Goal: Task Accomplishment & Management: Manage account settings

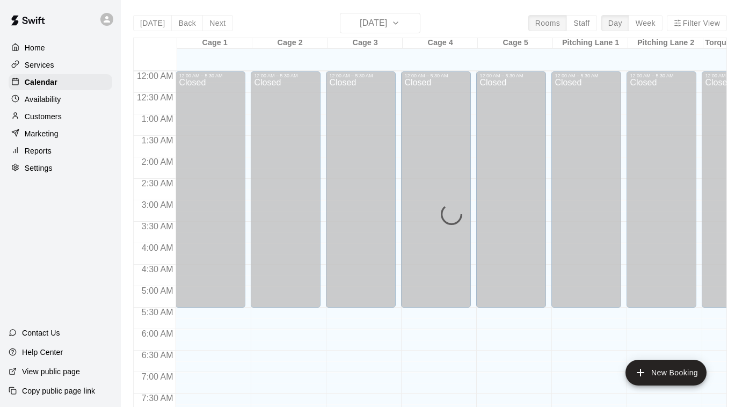
scroll to position [651, 0]
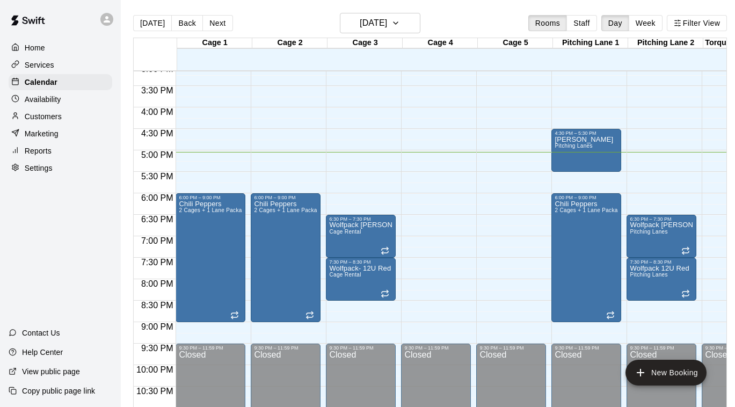
click at [49, 101] on p "Availability" at bounding box center [43, 99] width 36 height 11
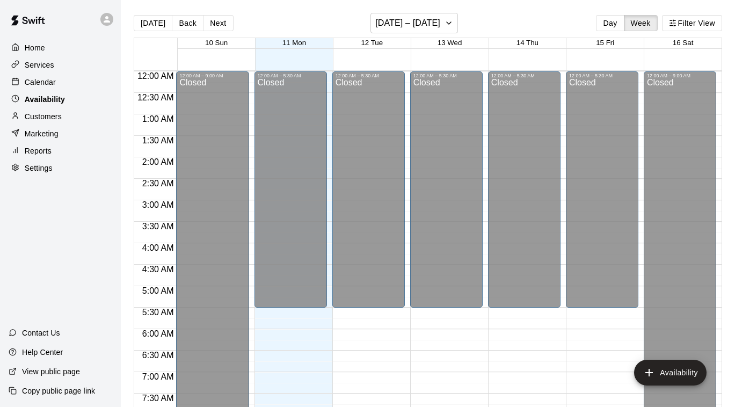
scroll to position [683, 0]
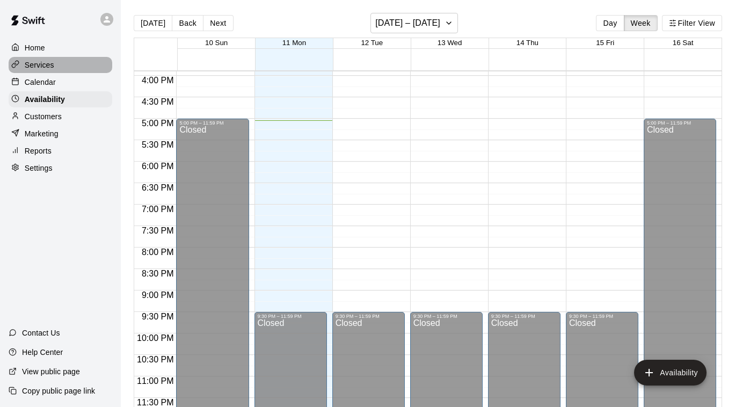
click at [38, 65] on p "Services" at bounding box center [40, 65] width 30 height 11
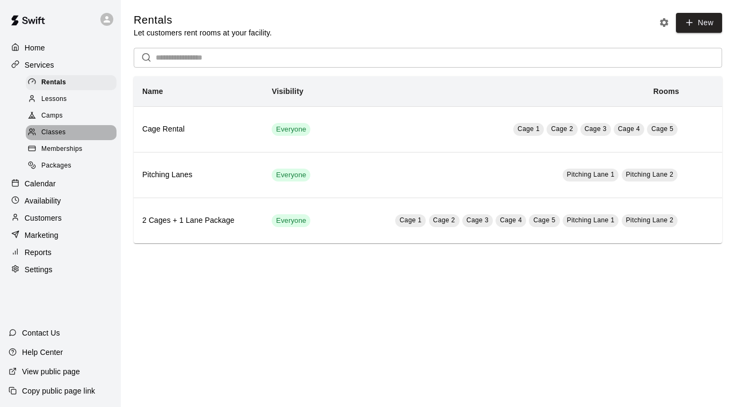
click at [57, 131] on span "Classes" at bounding box center [53, 132] width 24 height 11
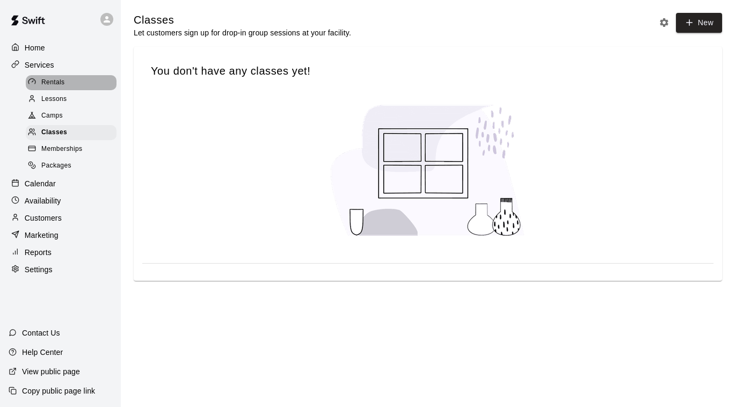
click at [45, 79] on span "Rentals" at bounding box center [53, 82] width 24 height 11
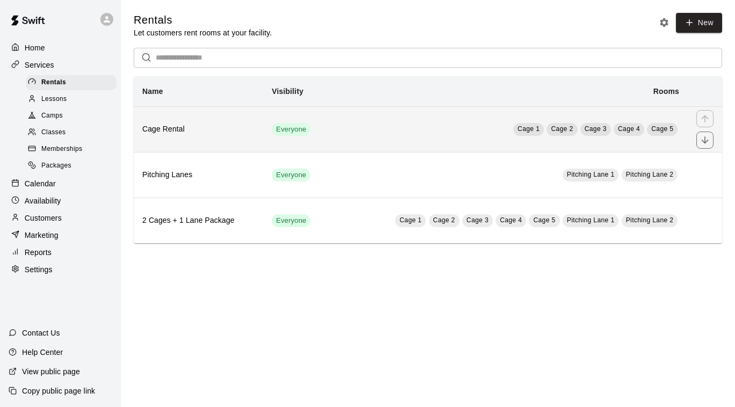
click at [171, 129] on h6 "Cage Rental" at bounding box center [198, 129] width 112 height 12
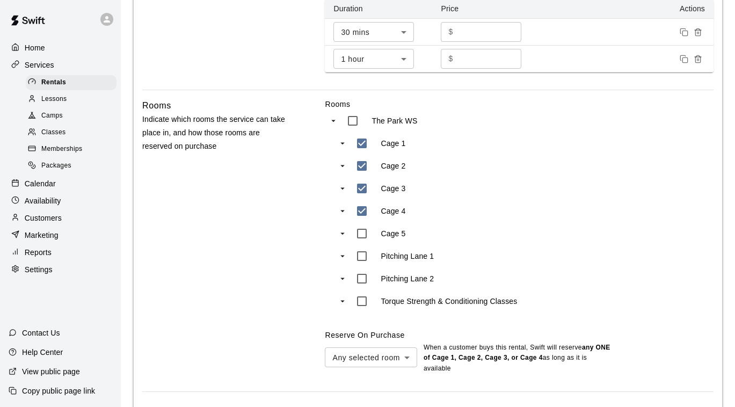
scroll to position [513, 0]
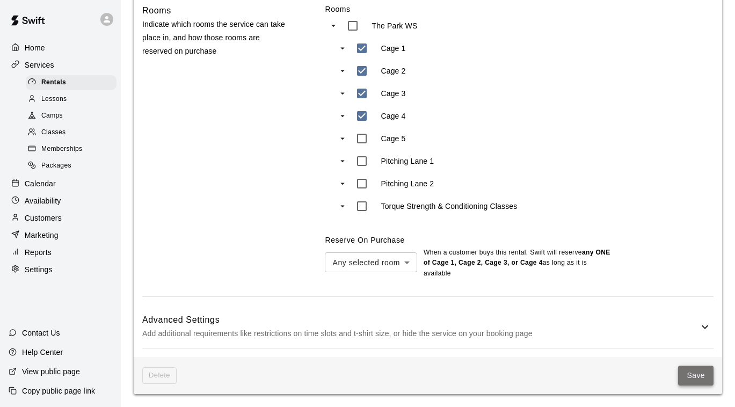
click at [695, 380] on button "Save" at bounding box center [695, 375] width 35 height 20
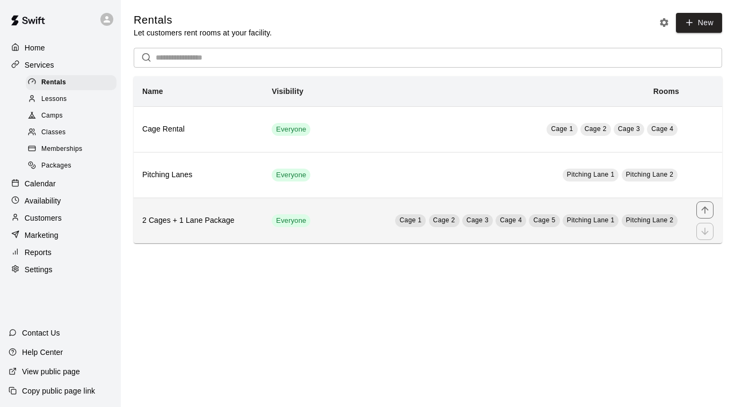
click at [379, 220] on td "Cage 1 Cage 2 Cage 3 Cage 4 Cage 5 Pitching Lane 1 Pitching Lane 2" at bounding box center [508, 220] width 358 height 46
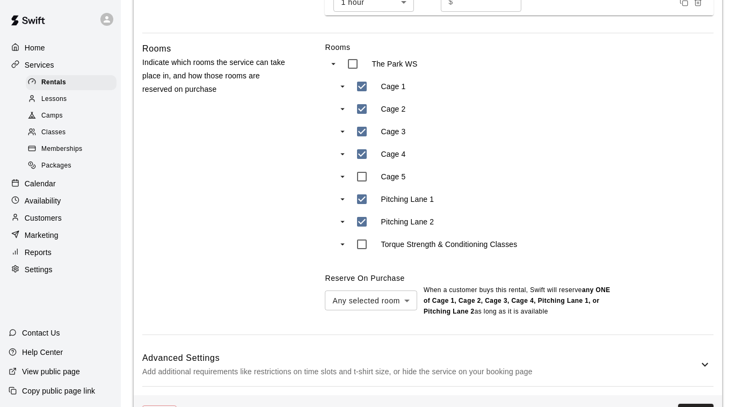
scroll to position [486, 0]
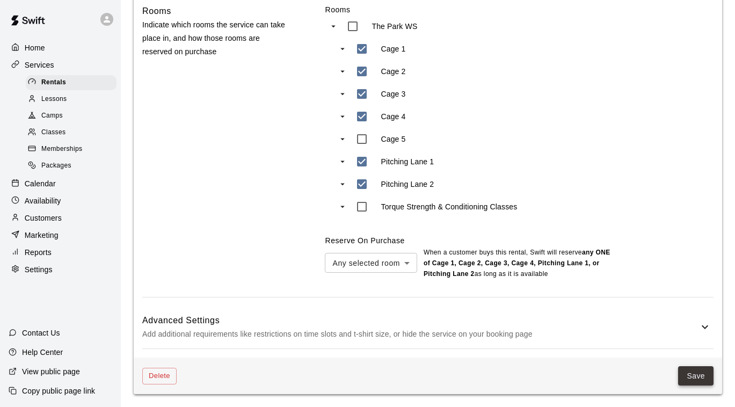
click at [687, 374] on button "Save" at bounding box center [695, 376] width 35 height 20
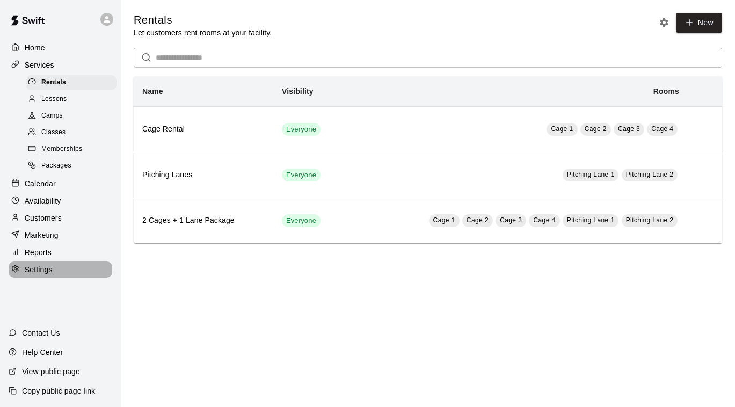
click at [38, 277] on div "Settings" at bounding box center [61, 269] width 104 height 16
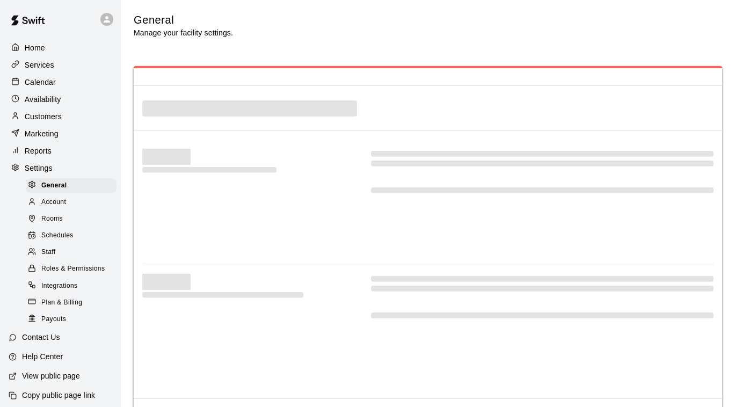
select select "**"
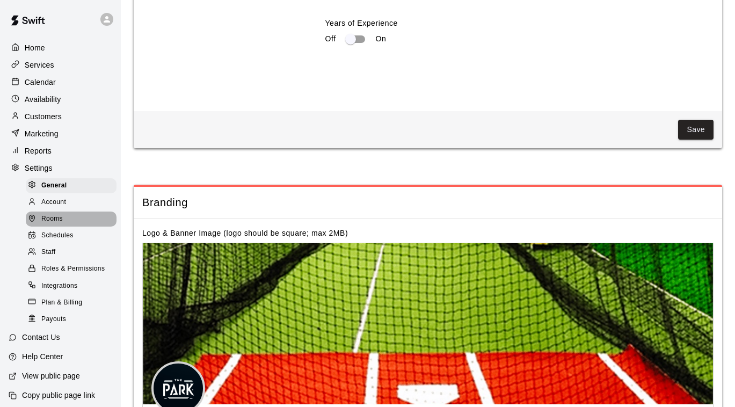
scroll to position [2151, 0]
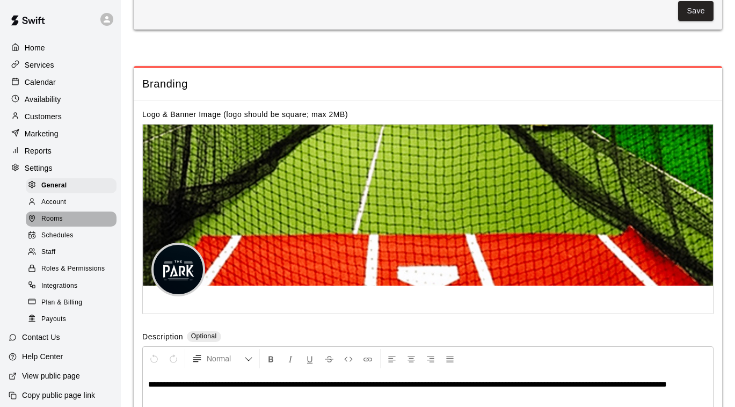
click at [50, 217] on span "Rooms" at bounding box center [51, 219] width 21 height 11
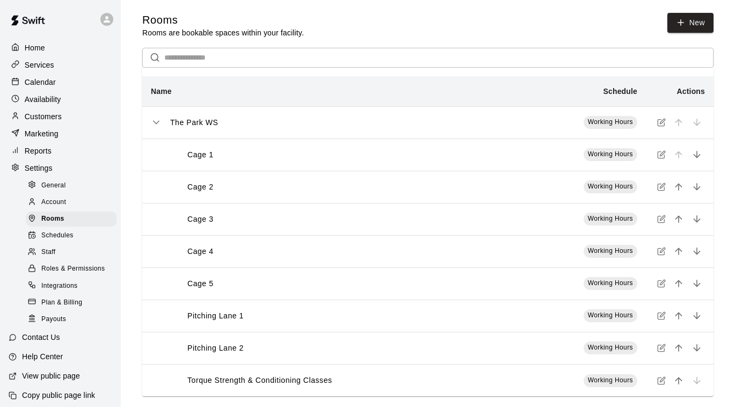
click at [664, 284] on icon "simple table" at bounding box center [661, 283] width 9 height 9
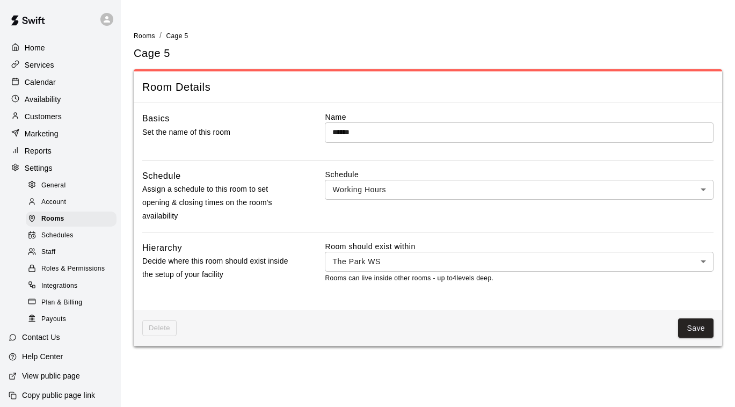
click at [379, 210] on div "Schedule Working Hours *** ​" at bounding box center [519, 196] width 388 height 54
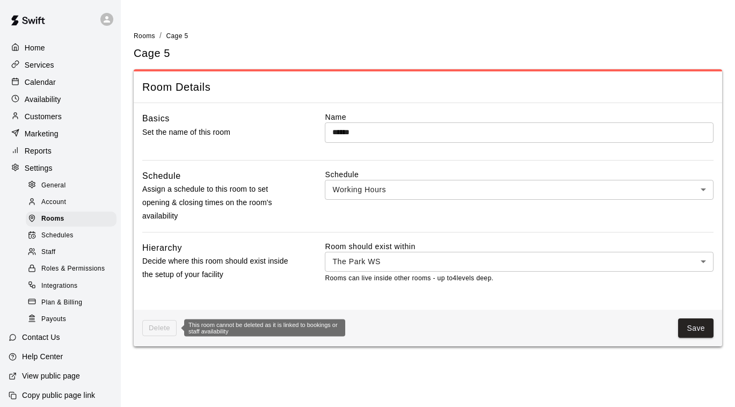
click at [164, 332] on span "Delete" at bounding box center [159, 328] width 34 height 17
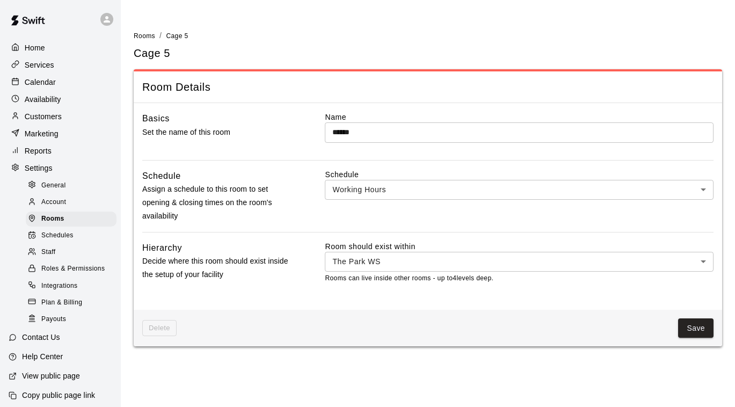
click at [42, 80] on p "Calendar" at bounding box center [40, 82] width 31 height 11
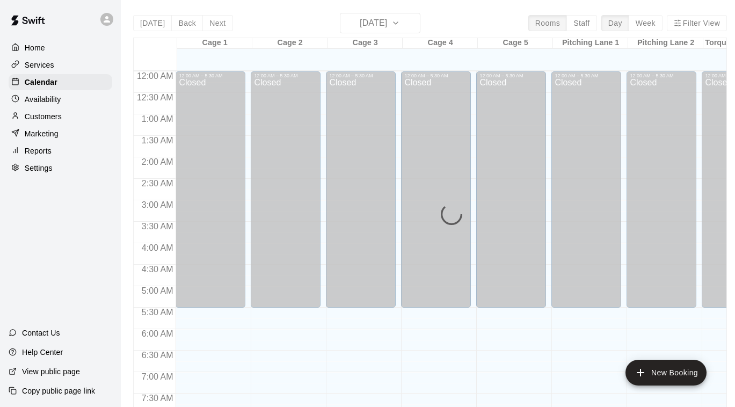
scroll to position [651, 0]
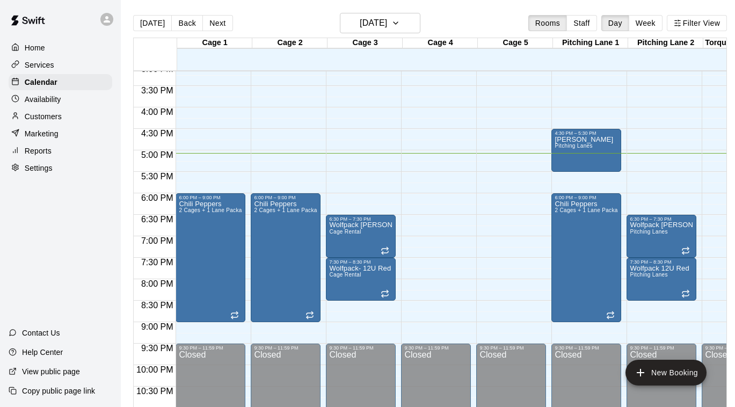
click at [648, 23] on button "Week" at bounding box center [645, 23] width 34 height 16
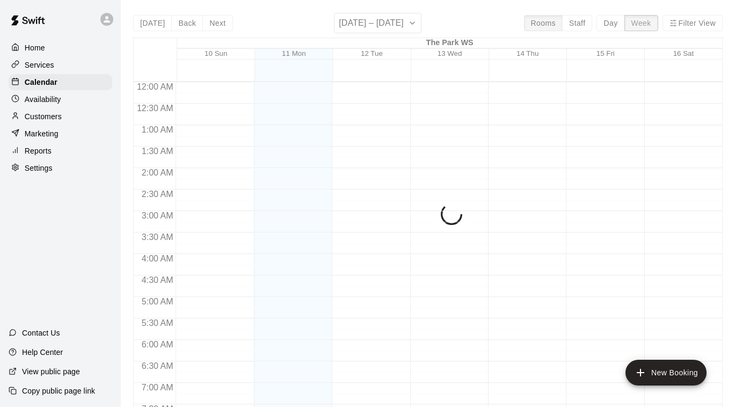
scroll to position [694, 0]
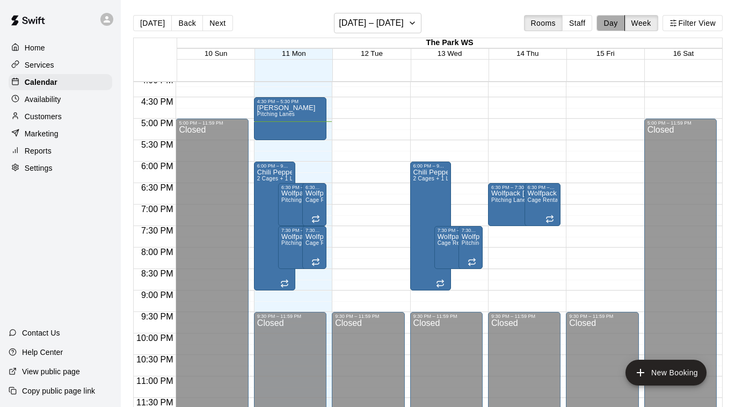
click at [619, 23] on button "Day" at bounding box center [610, 23] width 28 height 16
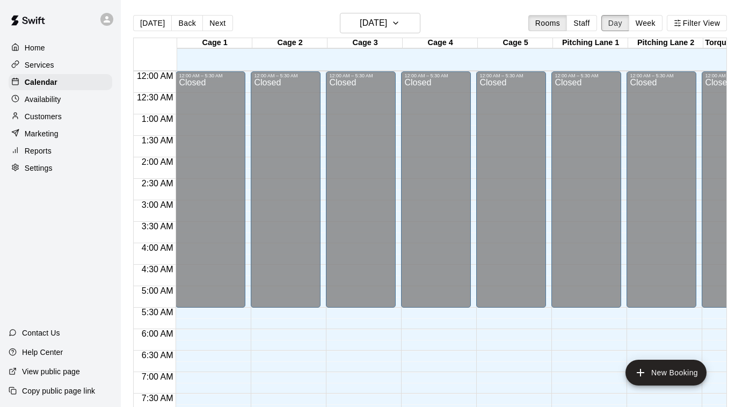
scroll to position [683, 0]
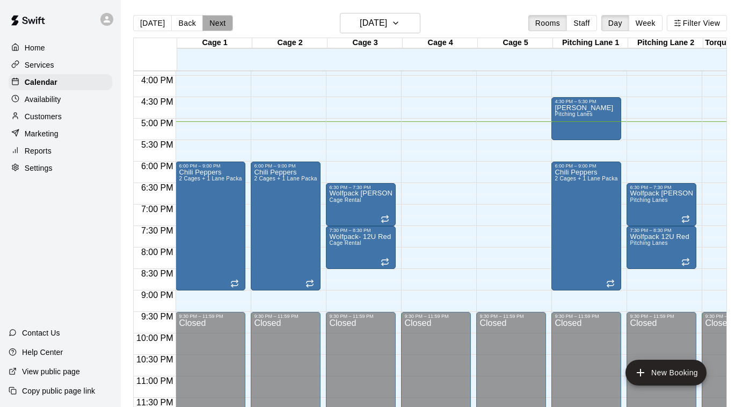
click at [218, 23] on button "Next" at bounding box center [217, 23] width 30 height 16
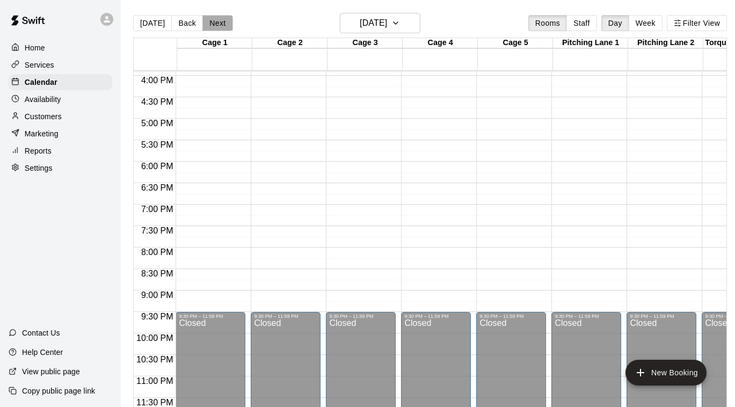
click at [218, 23] on button "Next" at bounding box center [217, 23] width 30 height 16
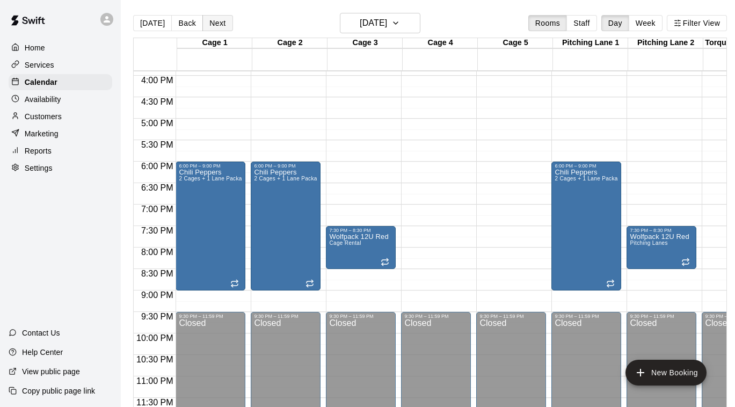
click at [218, 23] on button "Next" at bounding box center [217, 23] width 30 height 16
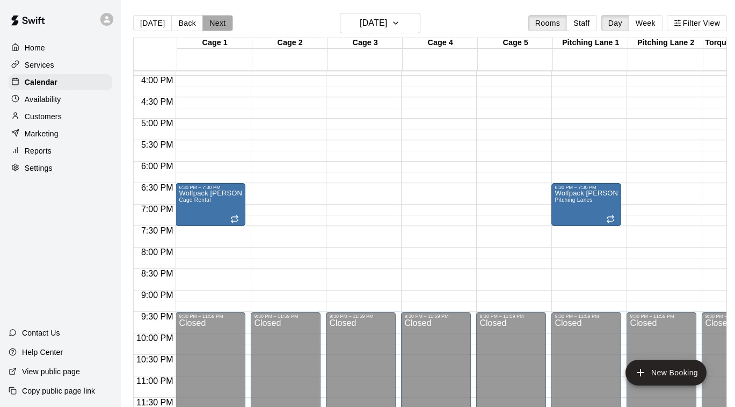
click at [218, 23] on button "Next" at bounding box center [217, 23] width 30 height 16
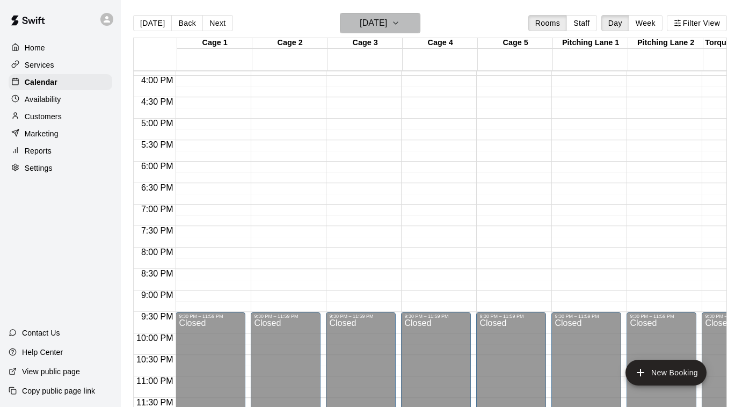
click at [400, 26] on icon "button" at bounding box center [395, 23] width 9 height 13
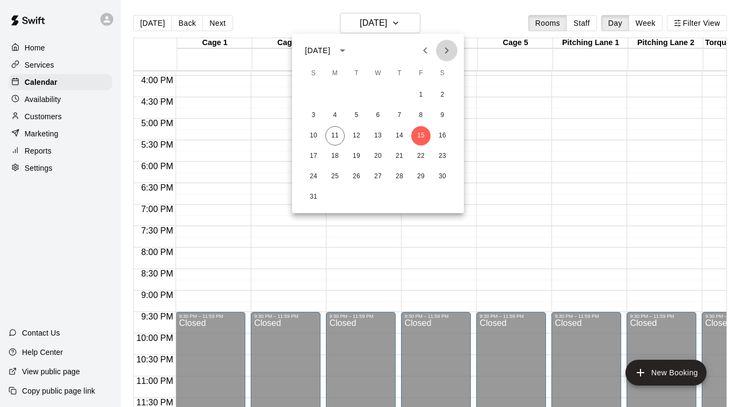
click at [449, 49] on icon "Next month" at bounding box center [446, 50] width 13 height 13
click at [335, 113] on button "8" at bounding box center [334, 115] width 19 height 19
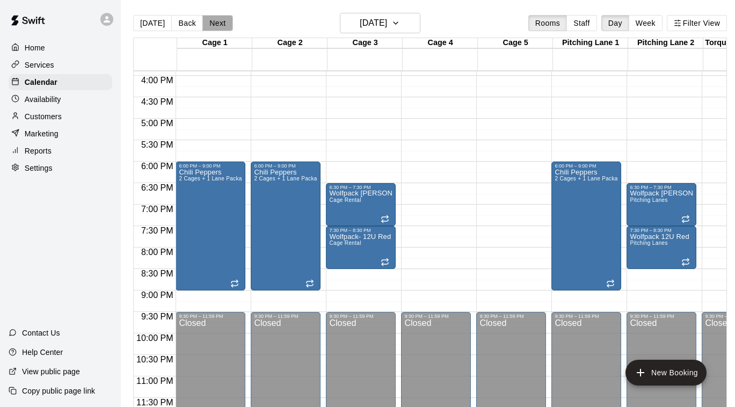
click at [223, 23] on button "Next" at bounding box center [217, 23] width 30 height 16
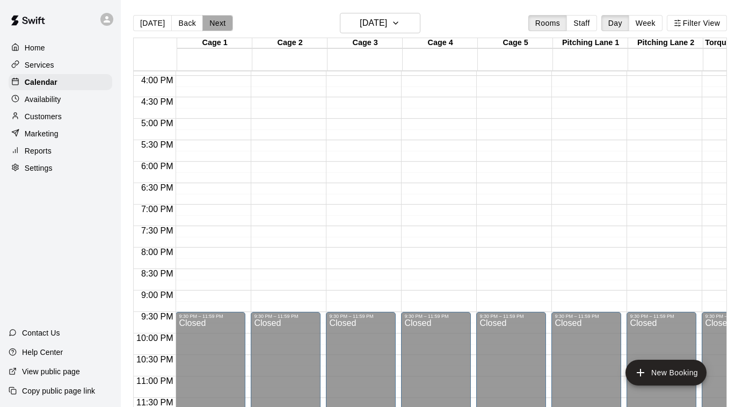
click at [223, 23] on button "Next" at bounding box center [217, 23] width 30 height 16
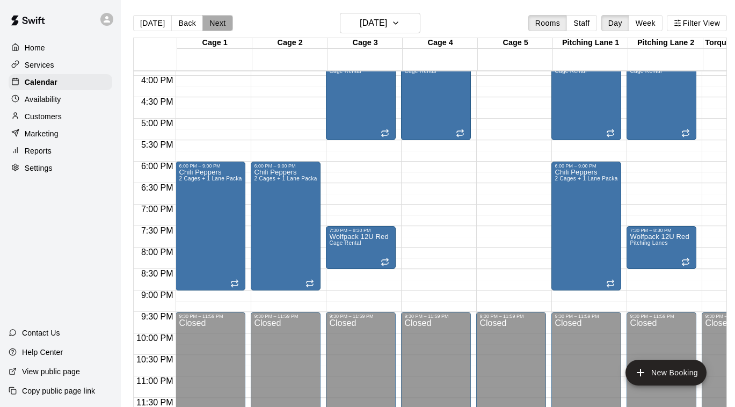
click at [223, 23] on button "Next" at bounding box center [217, 23] width 30 height 16
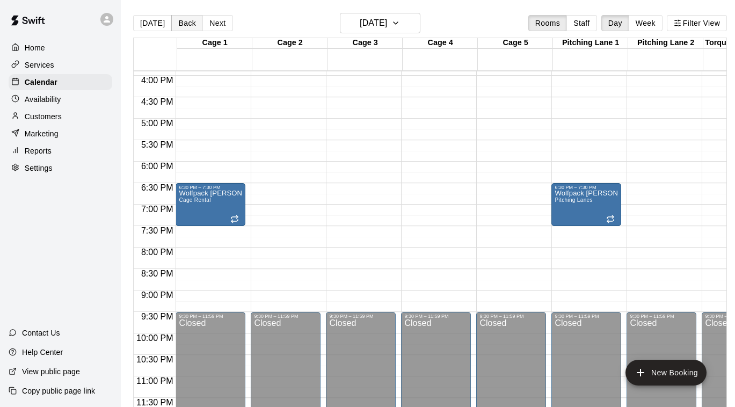
click at [180, 23] on button "Back" at bounding box center [187, 23] width 32 height 16
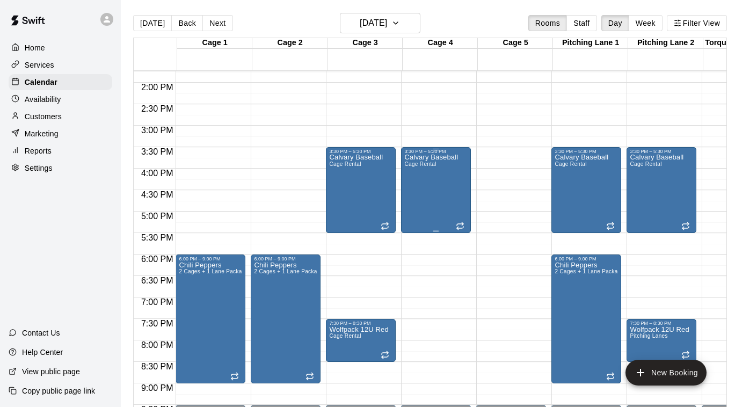
scroll to position [594, 0]
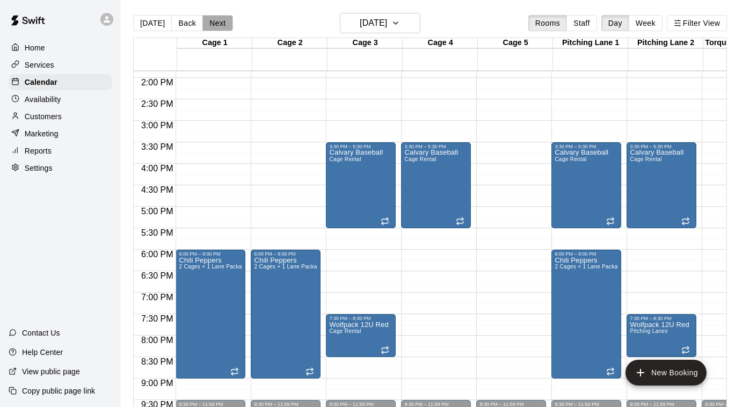
click at [222, 26] on button "Next" at bounding box center [217, 23] width 30 height 16
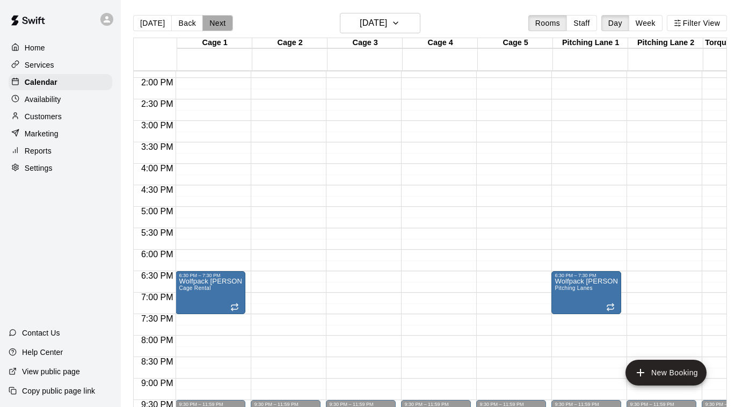
click at [222, 26] on button "Next" at bounding box center [217, 23] width 30 height 16
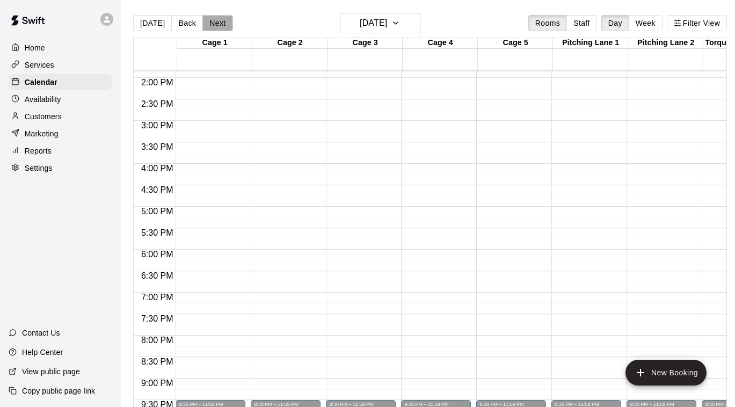
click at [222, 26] on button "Next" at bounding box center [217, 23] width 30 height 16
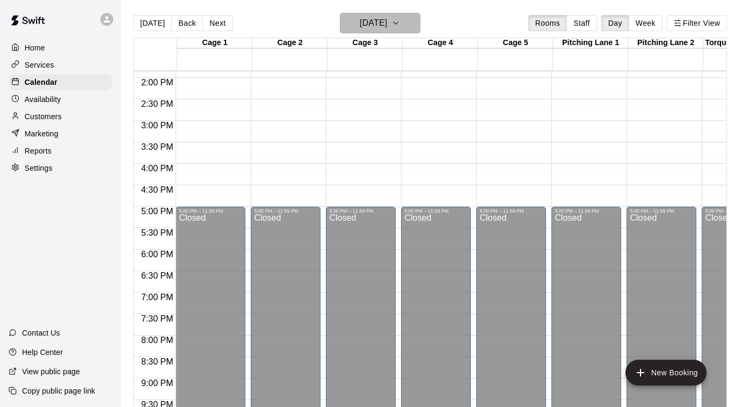
click at [387, 27] on h6 "[DATE]" at bounding box center [372, 23] width 27 height 15
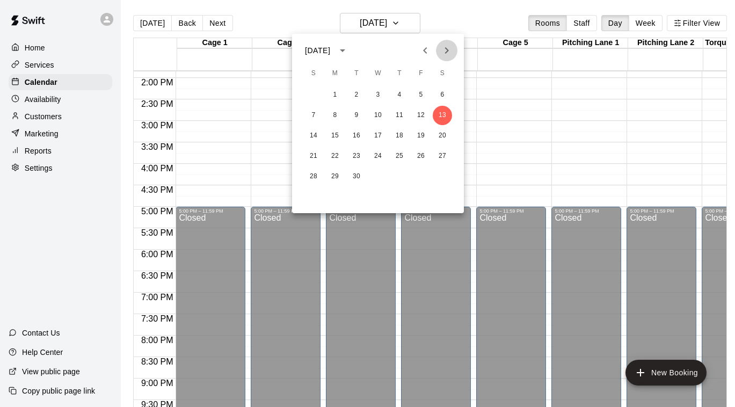
click at [445, 54] on icon "Next month" at bounding box center [446, 50] width 13 height 13
click at [333, 116] on button "6" at bounding box center [334, 115] width 19 height 19
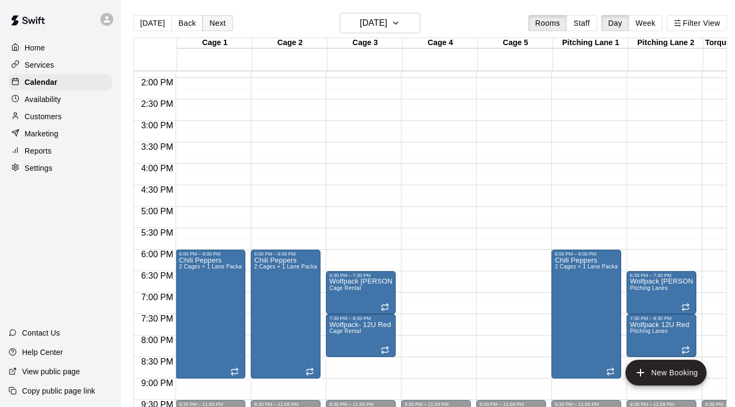
click at [219, 24] on button "Next" at bounding box center [217, 23] width 30 height 16
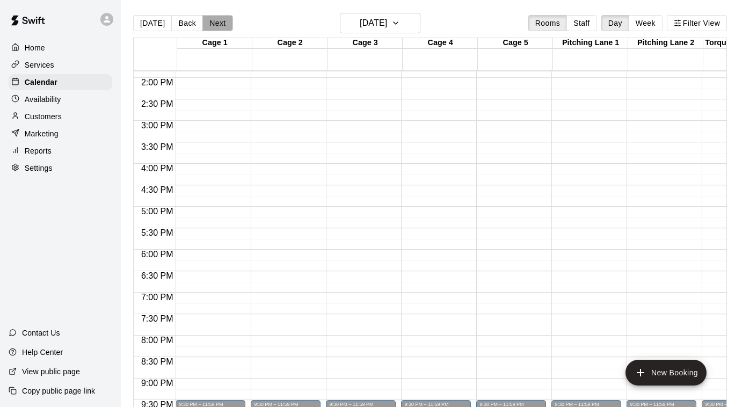
click at [219, 24] on button "Next" at bounding box center [217, 23] width 30 height 16
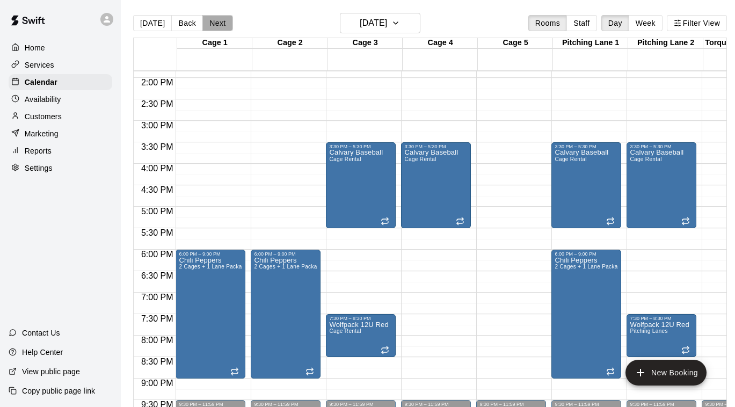
click at [219, 24] on button "Next" at bounding box center [217, 23] width 30 height 16
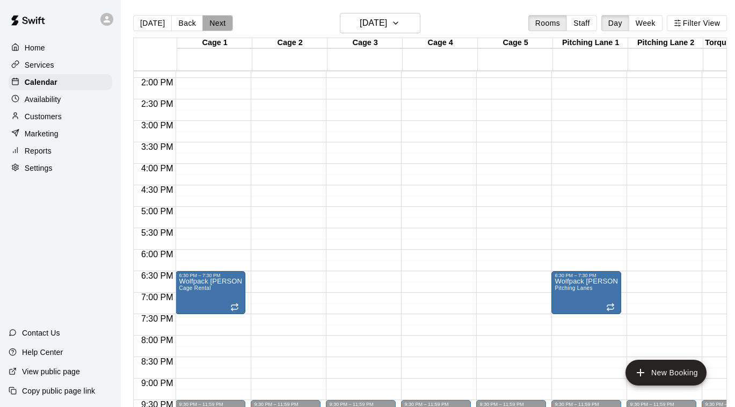
click at [219, 24] on button "Next" at bounding box center [217, 23] width 30 height 16
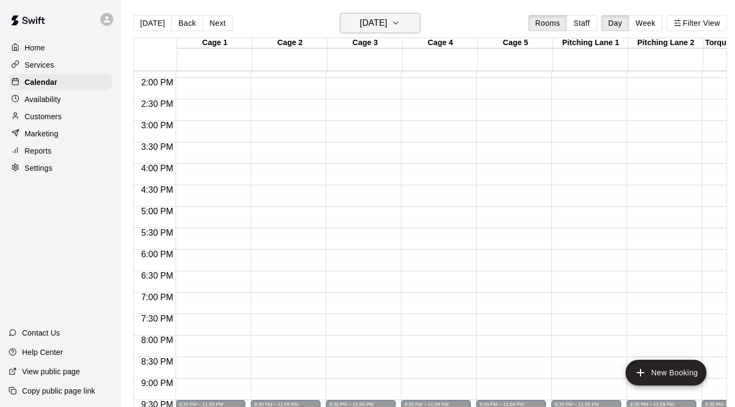
click at [387, 21] on h6 "[DATE]" at bounding box center [372, 23] width 27 height 15
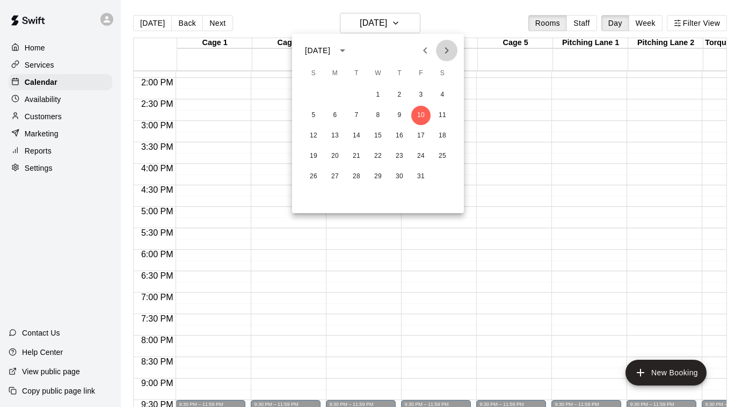
click at [449, 50] on icon "Next month" at bounding box center [446, 50] width 13 height 13
click at [334, 114] on button "8" at bounding box center [334, 115] width 19 height 19
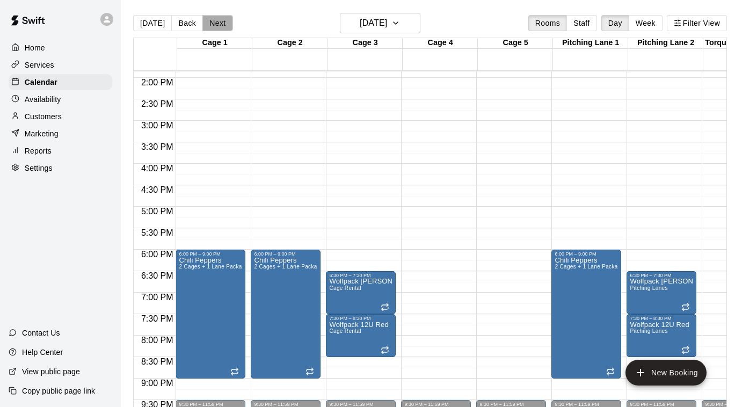
click at [211, 23] on button "Next" at bounding box center [217, 23] width 30 height 16
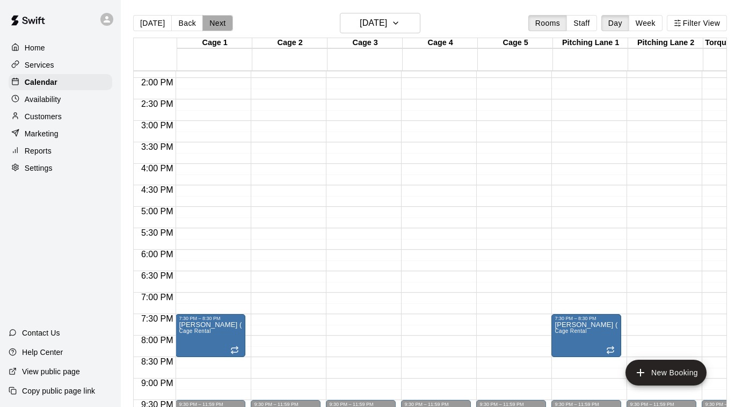
click at [211, 23] on button "Next" at bounding box center [217, 23] width 30 height 16
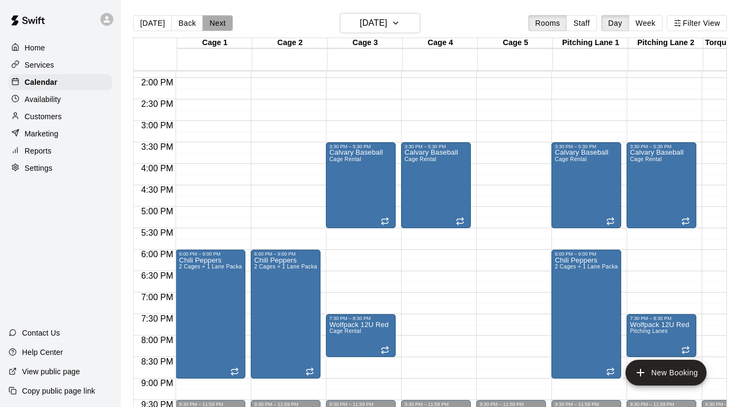
click at [212, 24] on button "Next" at bounding box center [217, 23] width 30 height 16
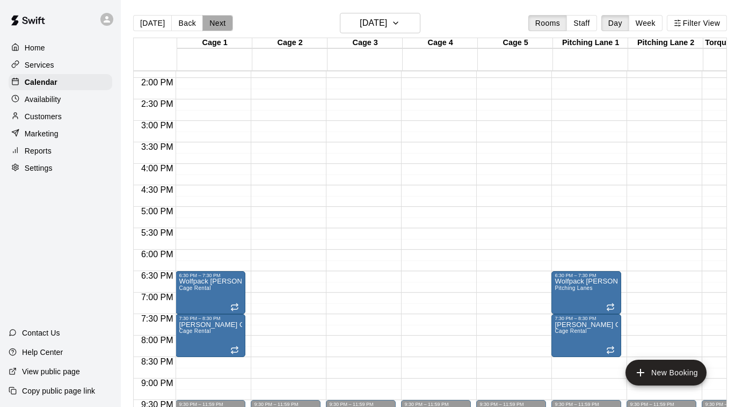
click at [212, 25] on button "Next" at bounding box center [217, 23] width 30 height 16
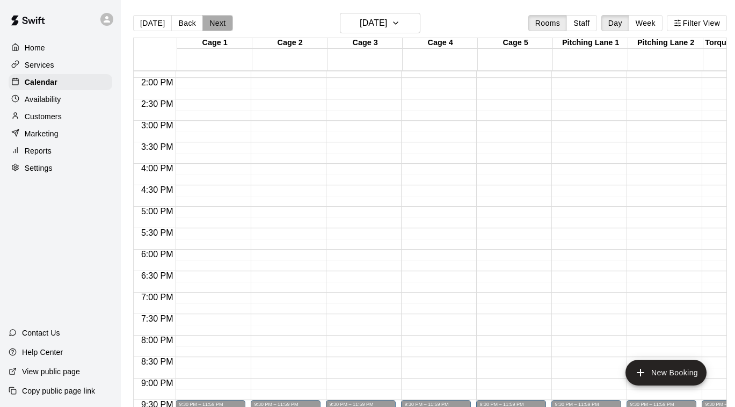
click at [212, 25] on button "Next" at bounding box center [217, 23] width 30 height 16
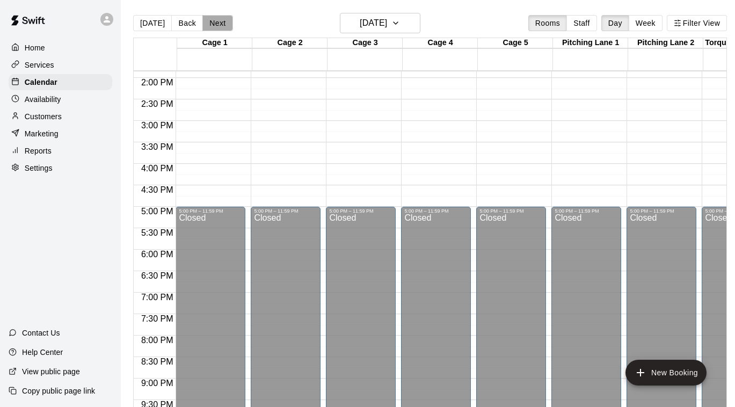
click at [212, 26] on button "Next" at bounding box center [217, 23] width 30 height 16
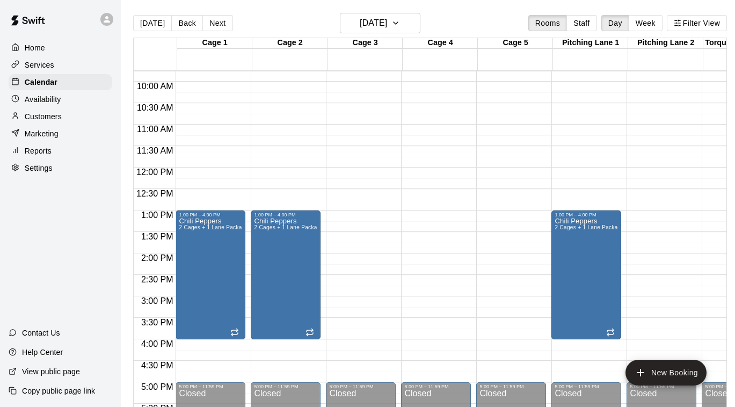
scroll to position [420, 0]
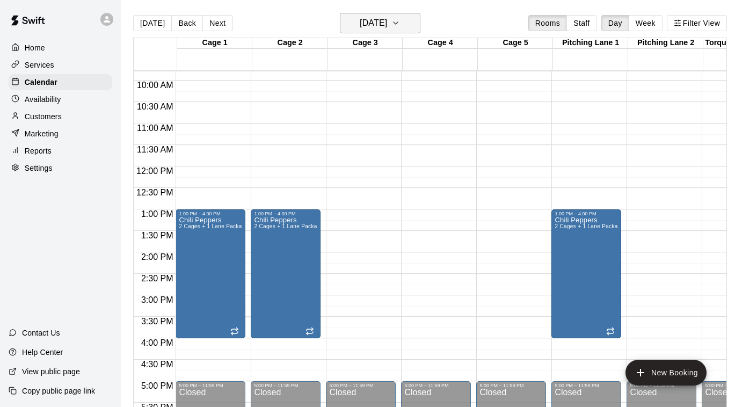
click at [378, 28] on h6 "[DATE]" at bounding box center [372, 23] width 27 height 15
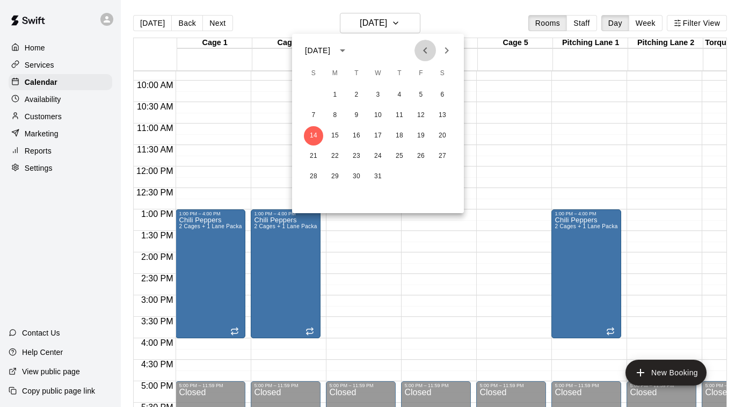
click at [425, 48] on icon "Previous month" at bounding box center [425, 50] width 4 height 6
click at [426, 48] on icon "Previous month" at bounding box center [425, 50] width 4 height 6
click at [488, 21] on div at bounding box center [367, 203] width 735 height 407
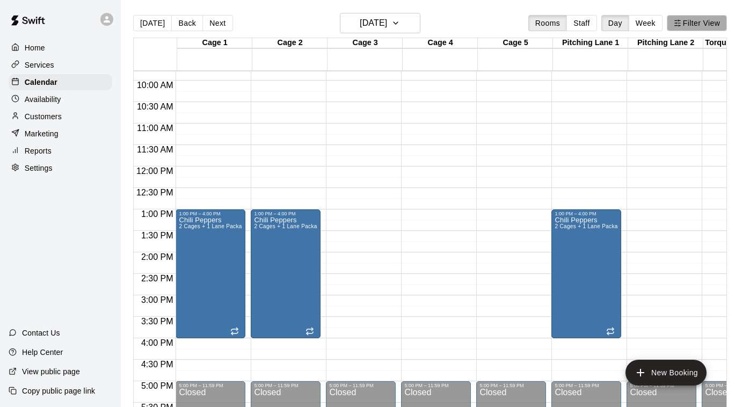
click at [685, 24] on button "Filter View" at bounding box center [696, 23] width 60 height 16
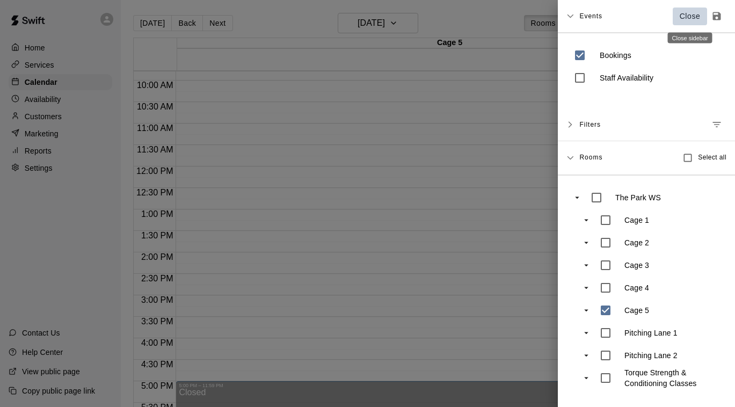
click at [688, 14] on p "Close" at bounding box center [689, 16] width 21 height 11
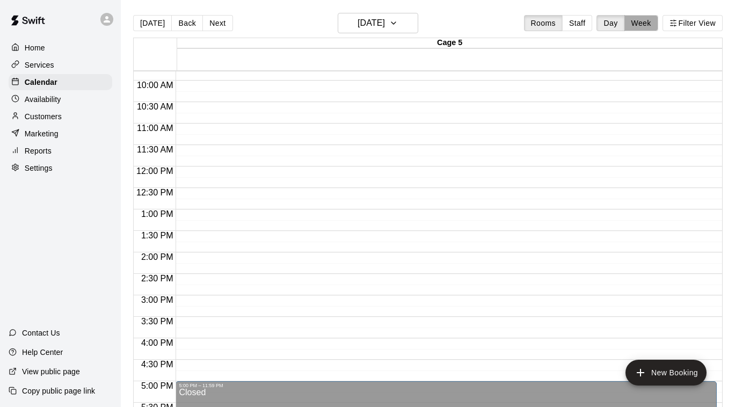
click at [647, 21] on button "Week" at bounding box center [641, 23] width 34 height 16
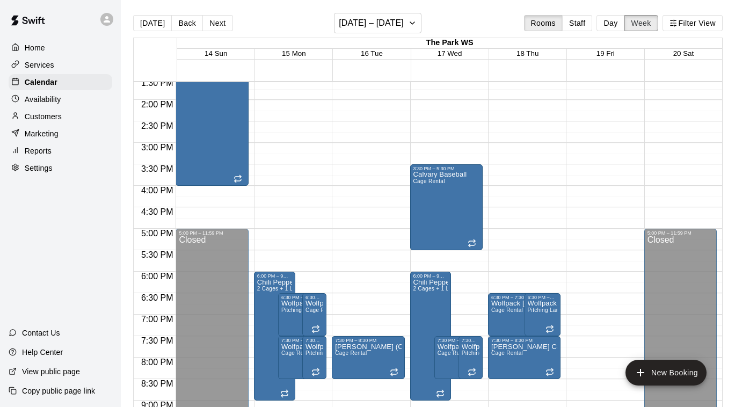
scroll to position [583, 0]
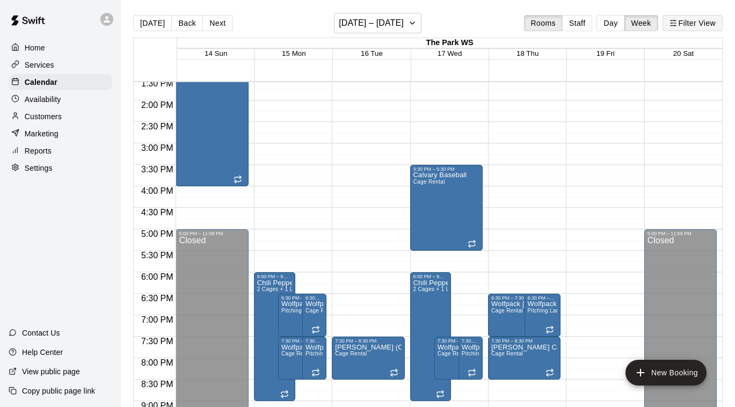
click at [697, 25] on button "Filter View" at bounding box center [692, 23] width 60 height 16
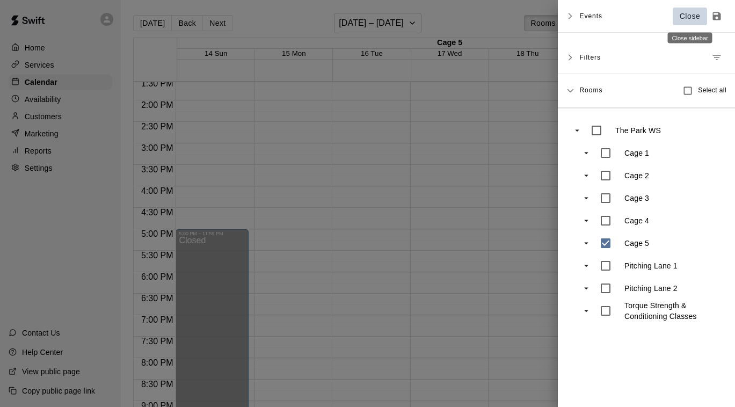
click at [687, 18] on p "Close" at bounding box center [689, 16] width 21 height 11
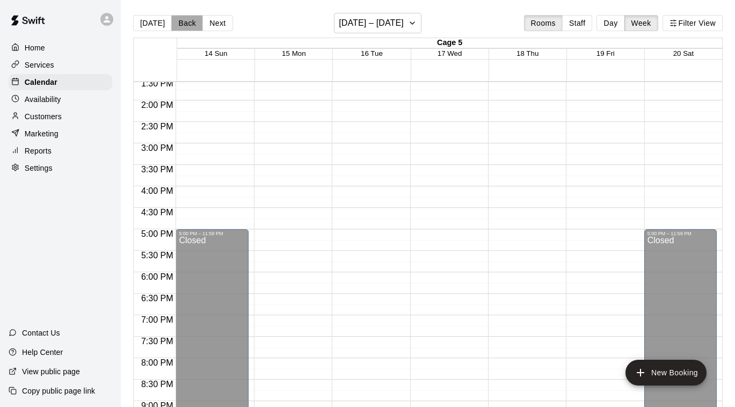
click at [181, 21] on button "Back" at bounding box center [187, 23] width 32 height 16
click at [183, 25] on button "Back" at bounding box center [187, 23] width 32 height 16
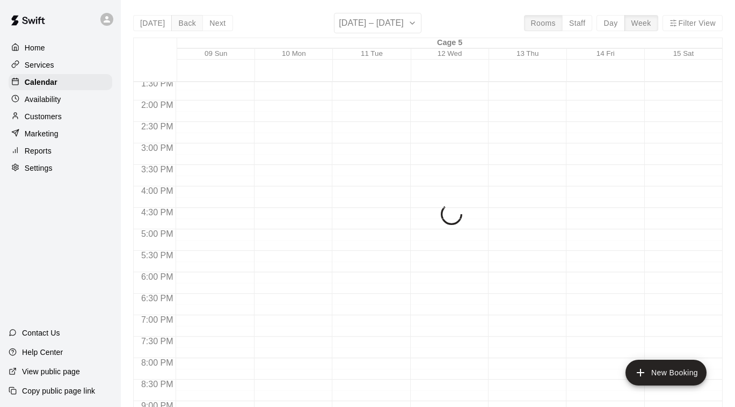
click at [183, 25] on div "[DATE] Back Next [DATE] – [DATE] Rooms Staff Day Week Filter View Cage 5 09 Sun…" at bounding box center [427, 216] width 589 height 407
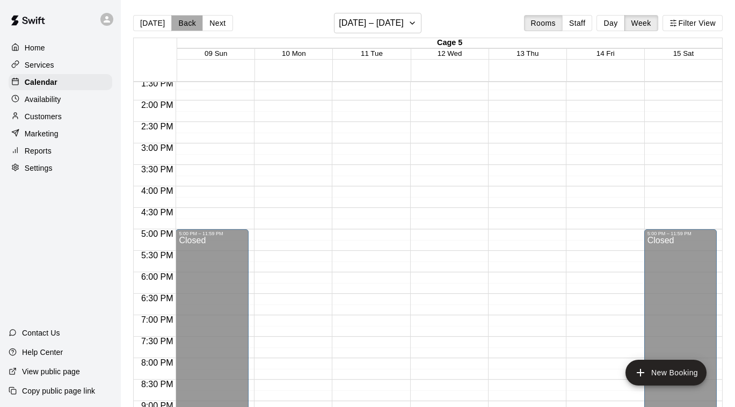
click at [183, 25] on button "Back" at bounding box center [187, 23] width 32 height 16
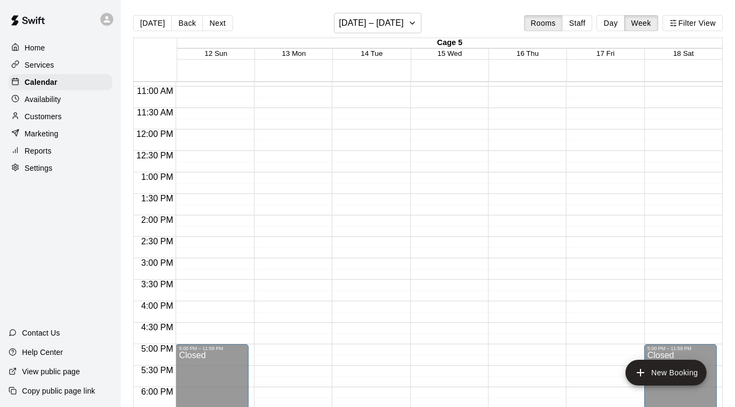
scroll to position [445, 0]
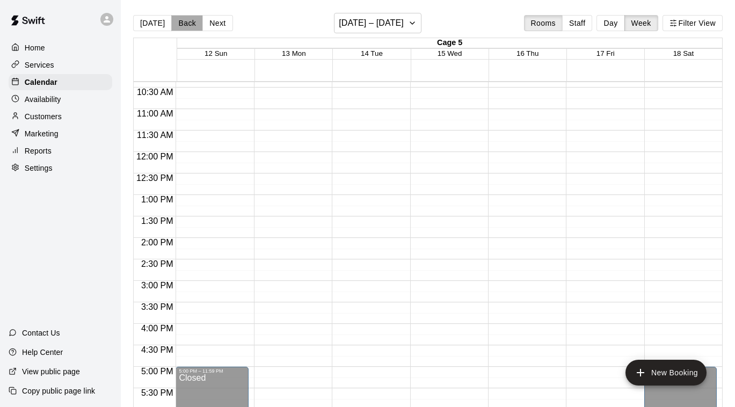
click at [194, 28] on button "Back" at bounding box center [187, 23] width 32 height 16
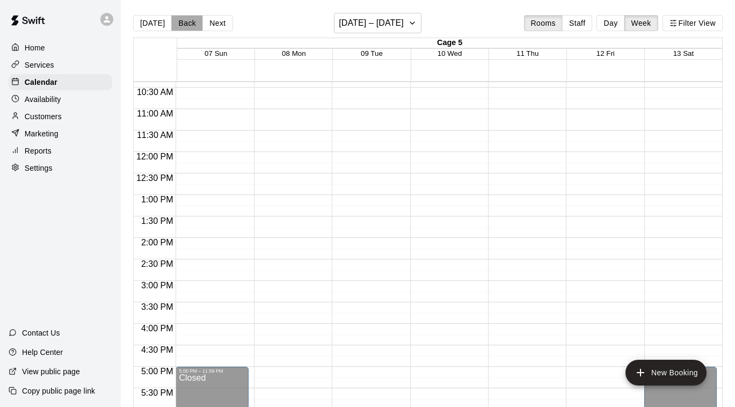
click at [194, 28] on button "Back" at bounding box center [187, 23] width 32 height 16
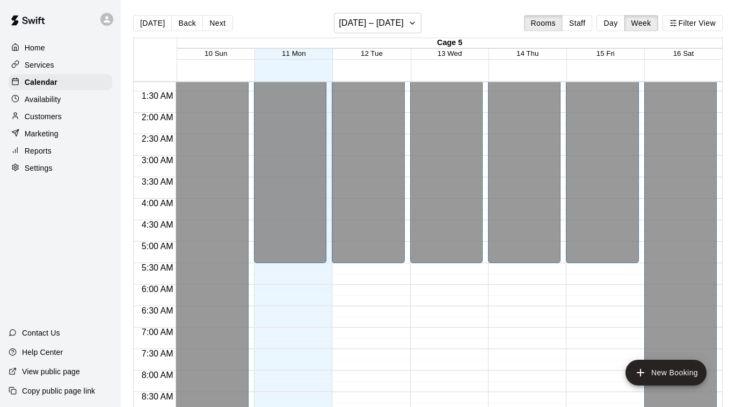
scroll to position [0, 0]
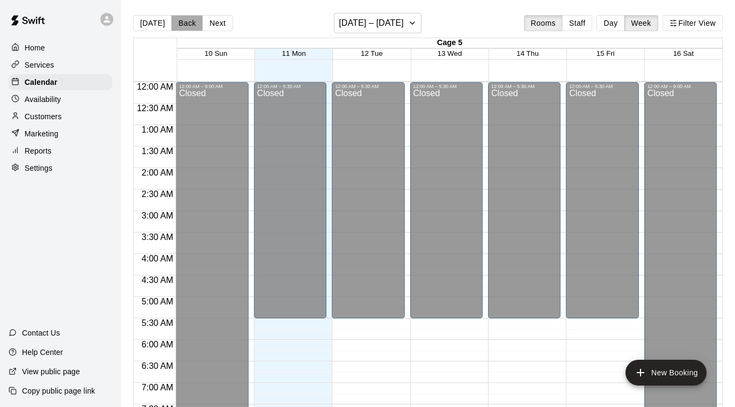
click at [180, 21] on button "Back" at bounding box center [187, 23] width 32 height 16
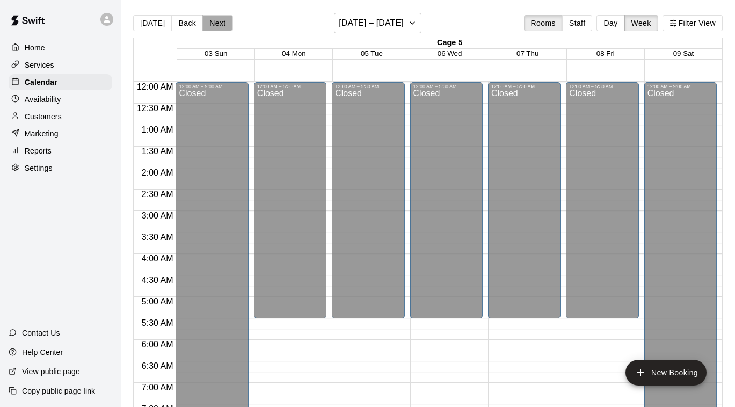
click at [223, 23] on button "Next" at bounding box center [217, 23] width 30 height 16
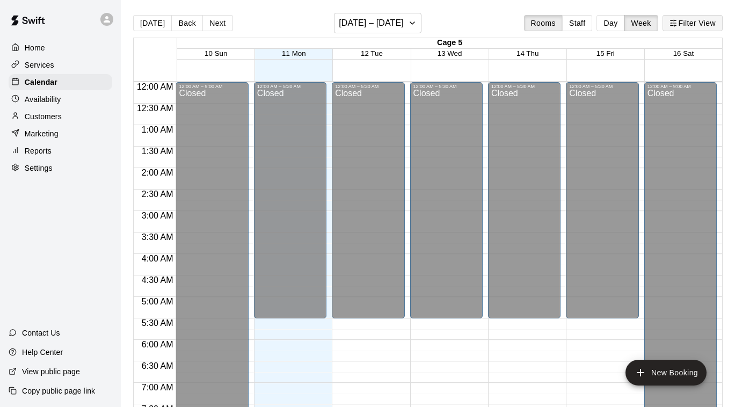
click at [697, 25] on button "Filter View" at bounding box center [692, 23] width 60 height 16
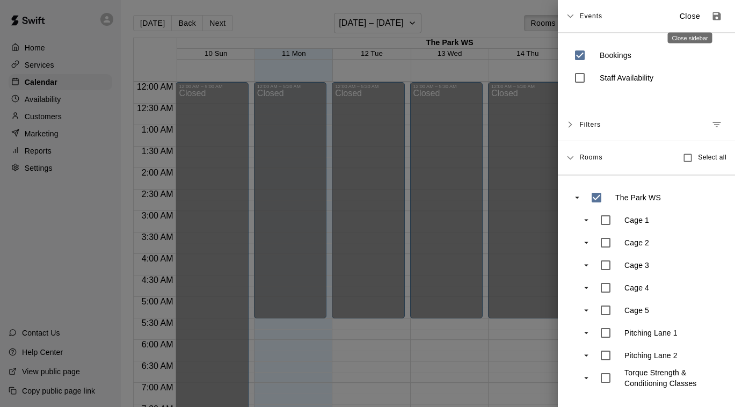
click at [687, 16] on p "Close" at bounding box center [689, 16] width 21 height 11
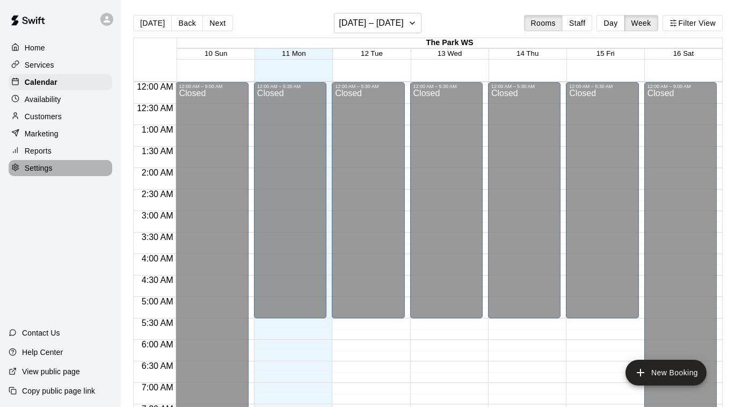
click at [40, 167] on p "Settings" at bounding box center [39, 168] width 28 height 11
select select "**"
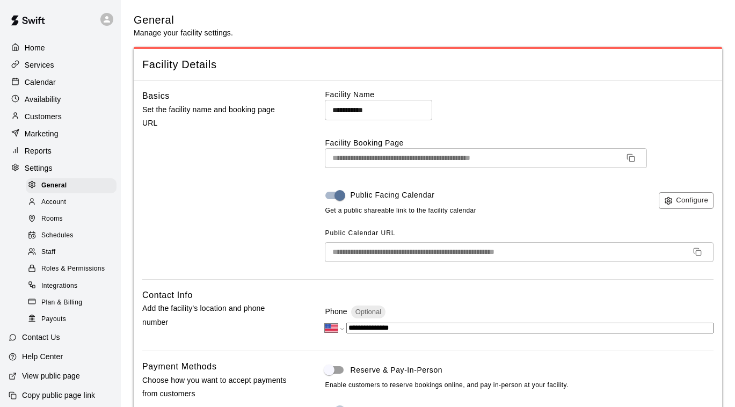
scroll to position [2150, 0]
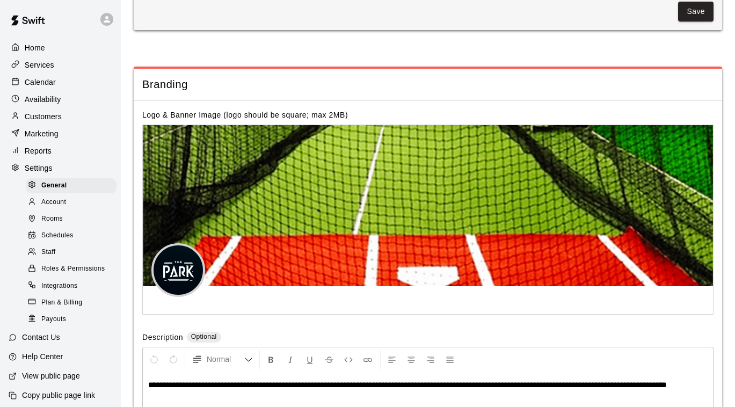
click at [51, 220] on span "Rooms" at bounding box center [51, 219] width 21 height 11
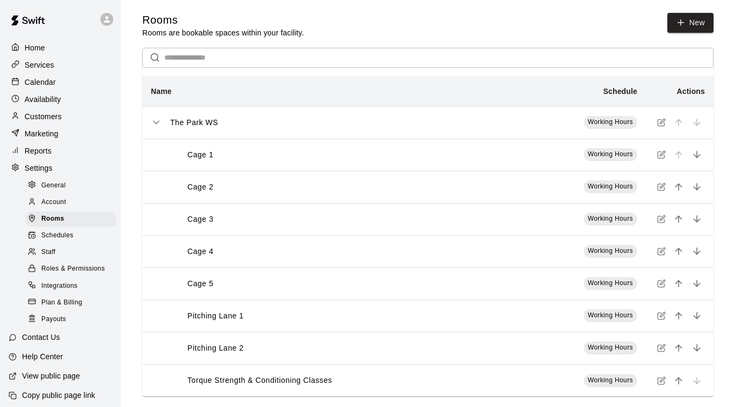
scroll to position [11, 0]
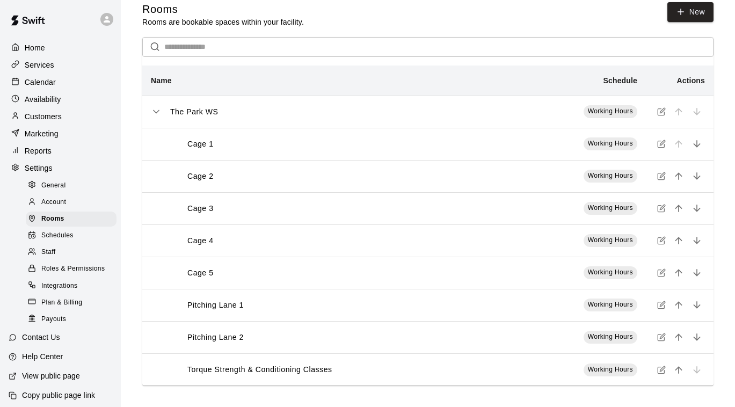
click at [659, 275] on icon "simple table" at bounding box center [661, 272] width 9 height 9
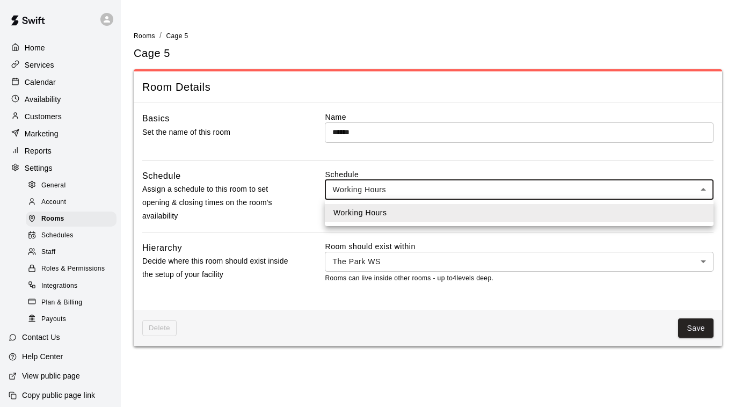
click at [430, 193] on body "Home Services Calendar Availability Customers Marketing Reports Settings Genera…" at bounding box center [367, 179] width 735 height 359
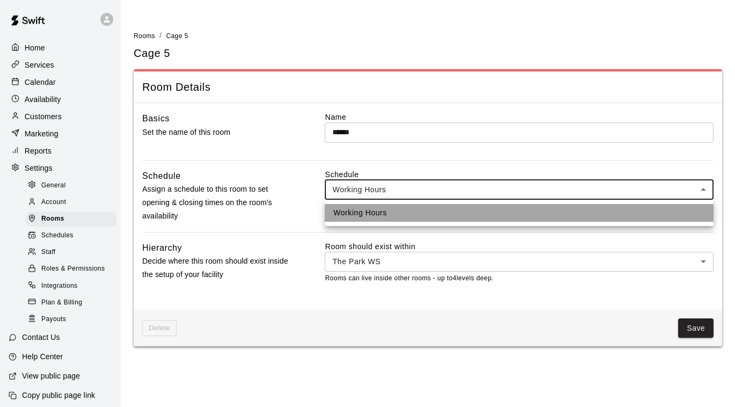
click at [415, 216] on li "Working Hours" at bounding box center [519, 213] width 388 height 18
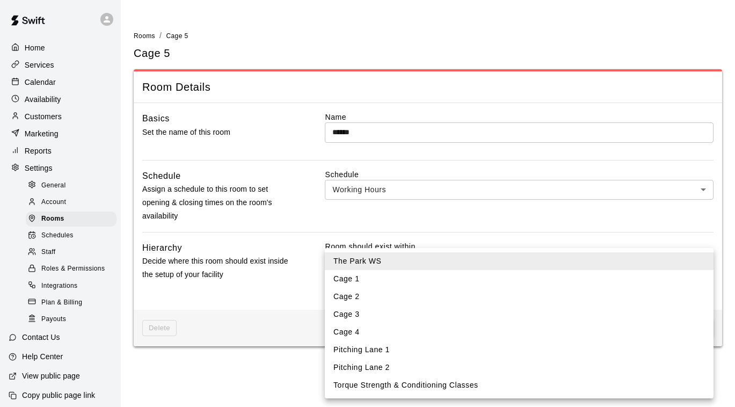
click at [422, 262] on body "Home Services Calendar Availability Customers Marketing Reports Settings Genera…" at bounding box center [367, 179] width 735 height 359
click at [305, 254] on div at bounding box center [367, 203] width 735 height 407
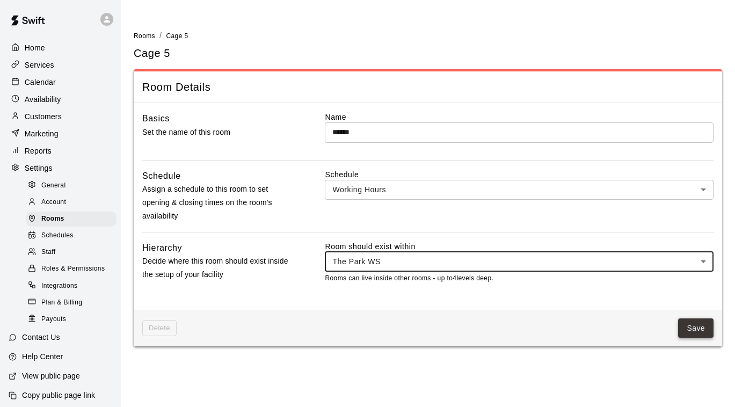
click at [696, 329] on button "Save" at bounding box center [695, 328] width 35 height 20
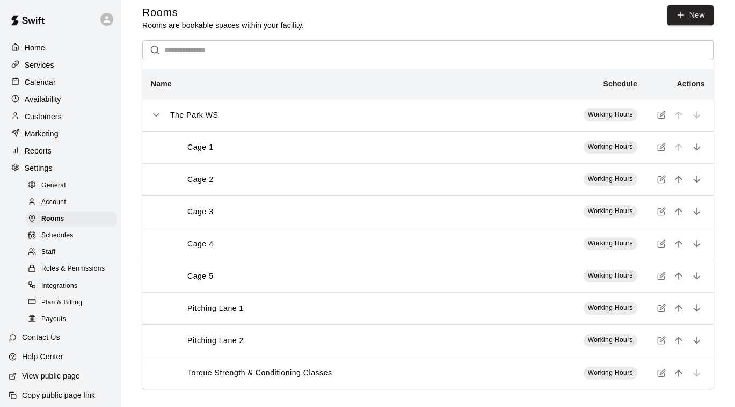
scroll to position [11, 0]
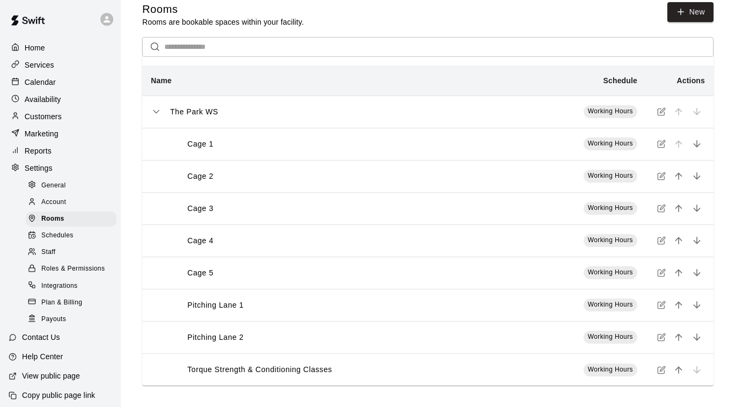
click at [47, 98] on p "Availability" at bounding box center [43, 99] width 36 height 11
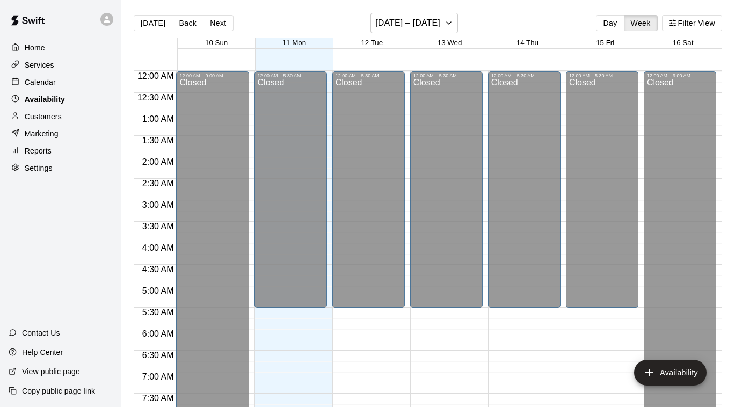
scroll to position [683, 0]
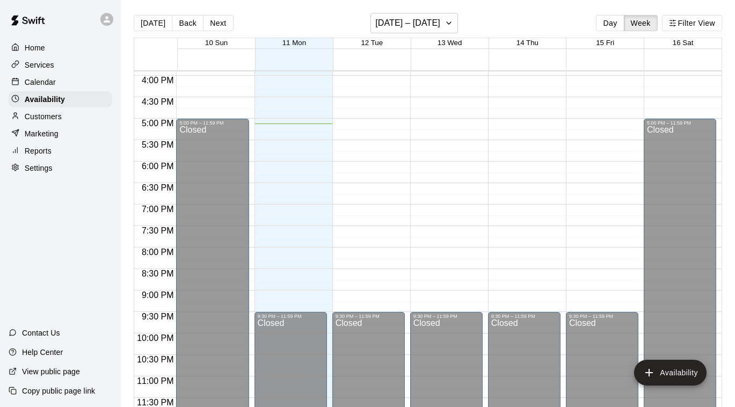
click at [36, 86] on p "Calendar" at bounding box center [40, 82] width 31 height 11
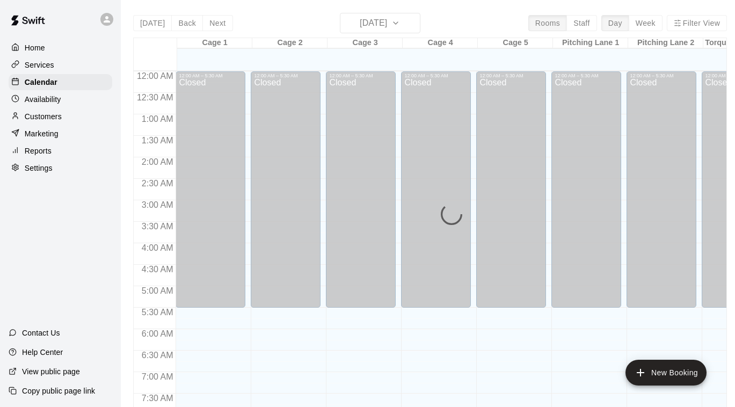
scroll to position [651, 0]
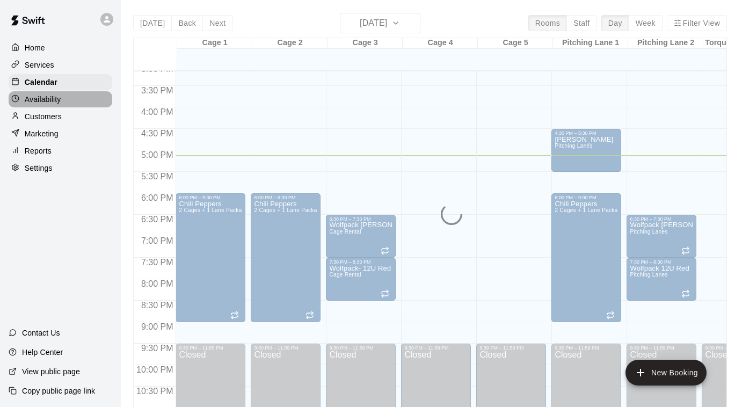
click at [42, 99] on p "Availability" at bounding box center [43, 99] width 36 height 11
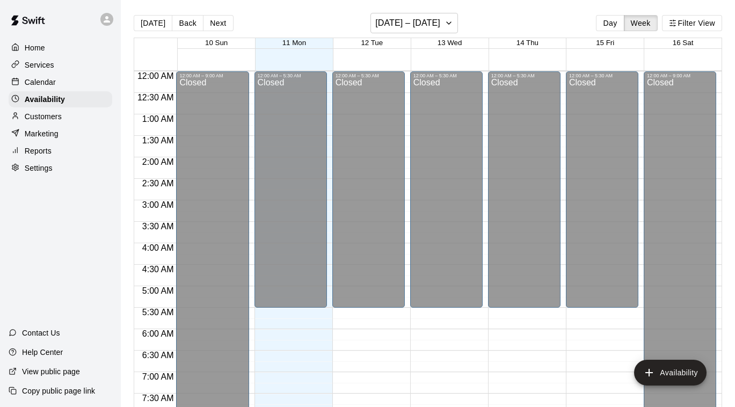
scroll to position [683, 0]
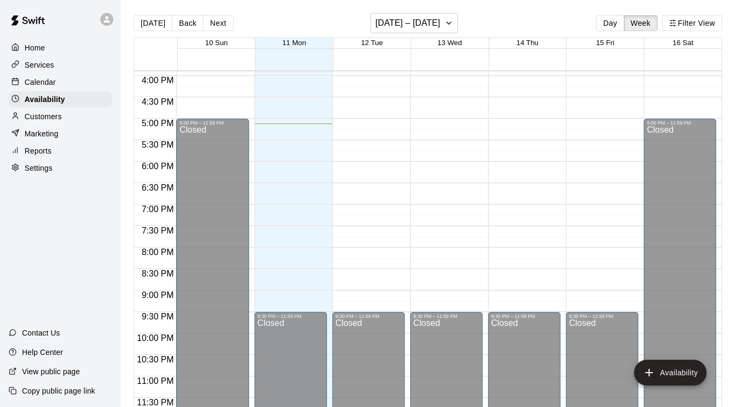
click at [40, 61] on p "Services" at bounding box center [40, 65] width 30 height 11
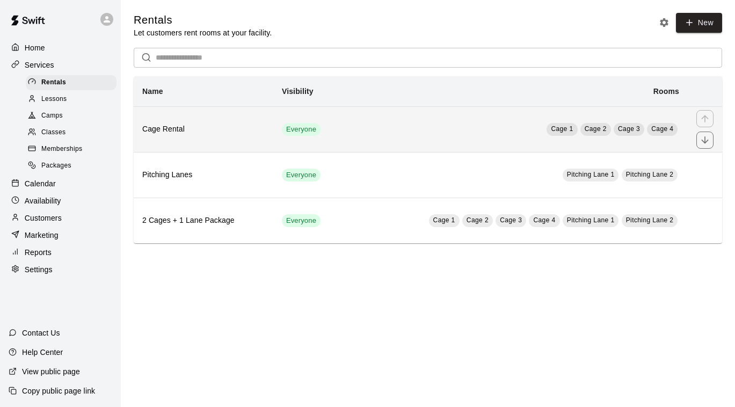
click at [403, 126] on td "Cage 1 Cage 2 Cage 3 Cage 4" at bounding box center [515, 129] width 343 height 46
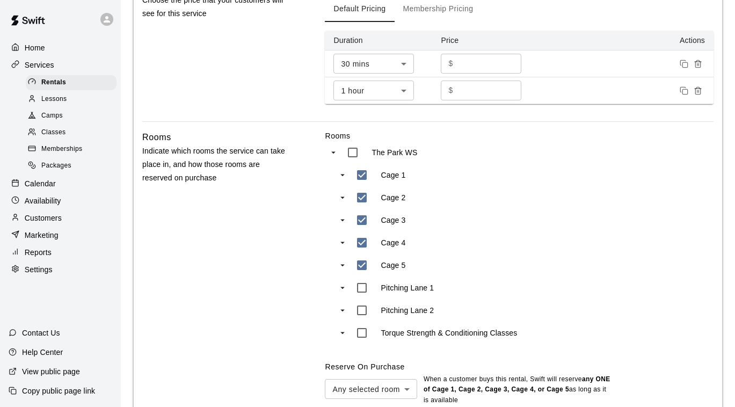
scroll to position [513, 0]
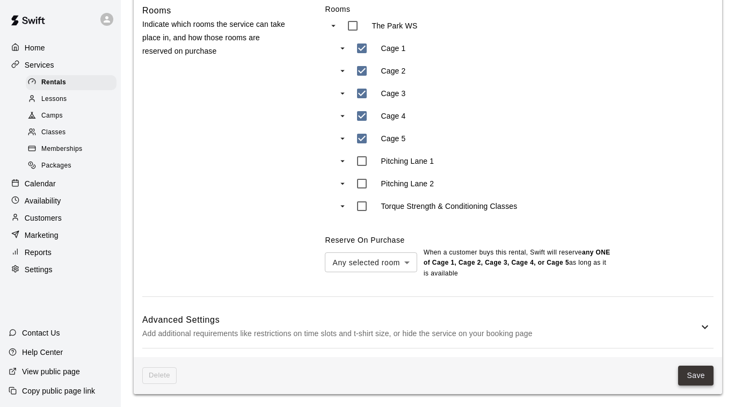
click at [700, 372] on button "Save" at bounding box center [695, 375] width 35 height 20
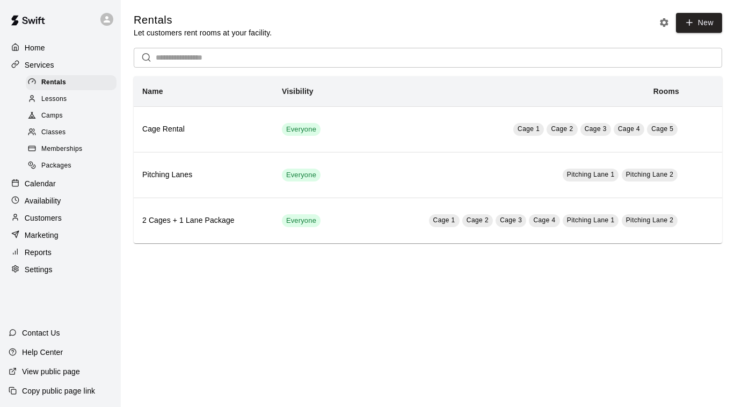
click at [43, 268] on p "Settings" at bounding box center [39, 269] width 28 height 11
select select "**"
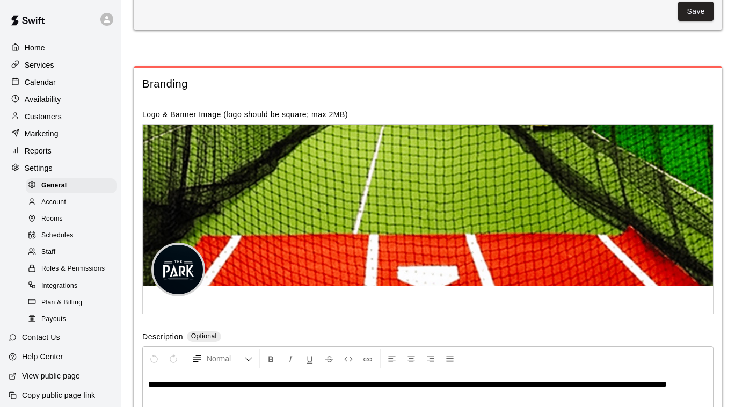
scroll to position [2150, 0]
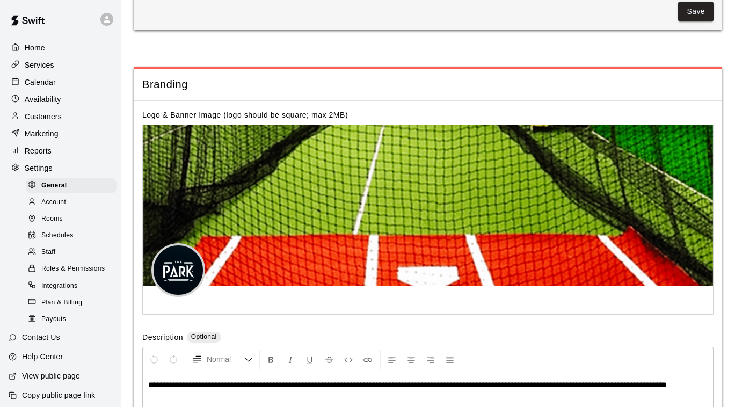
click at [49, 219] on span "Rooms" at bounding box center [51, 219] width 21 height 11
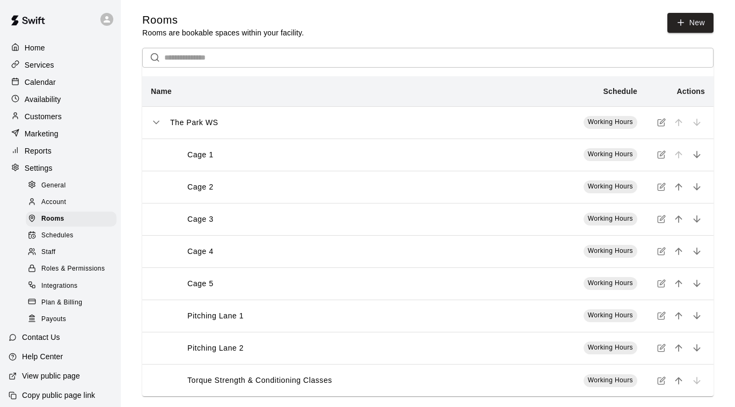
scroll to position [11, 0]
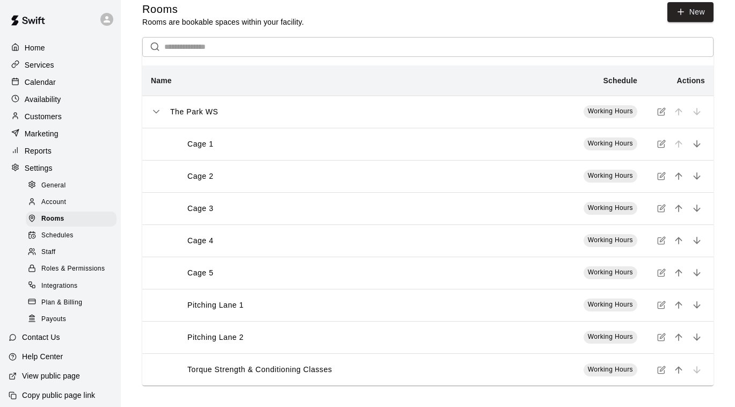
click at [662, 274] on icon "simple table" at bounding box center [661, 272] width 9 height 9
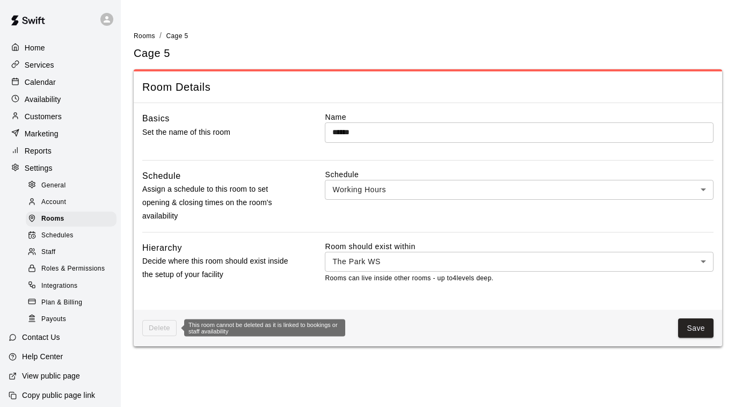
click at [157, 329] on span "Delete" at bounding box center [159, 328] width 34 height 17
click at [243, 326] on div "This room cannot be deleted as it is linked to bookings or staff availability" at bounding box center [264, 327] width 161 height 17
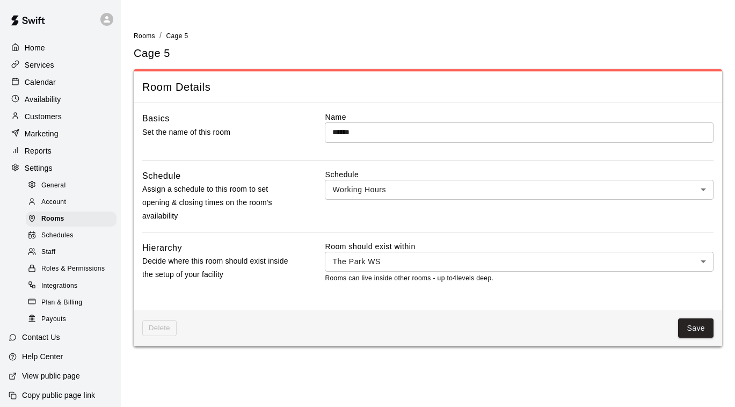
click at [34, 103] on p "Availability" at bounding box center [43, 99] width 36 height 11
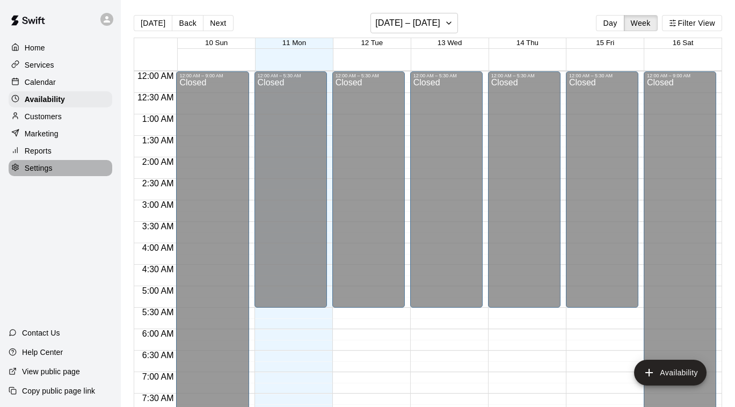
click at [33, 172] on p "Settings" at bounding box center [39, 168] width 28 height 11
select select "**"
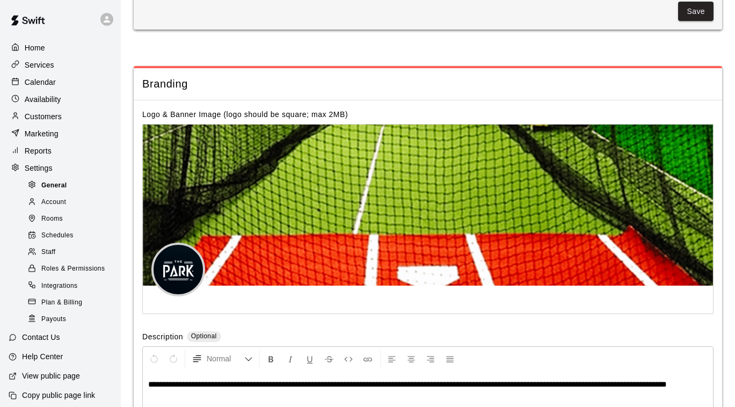
scroll to position [2150, 0]
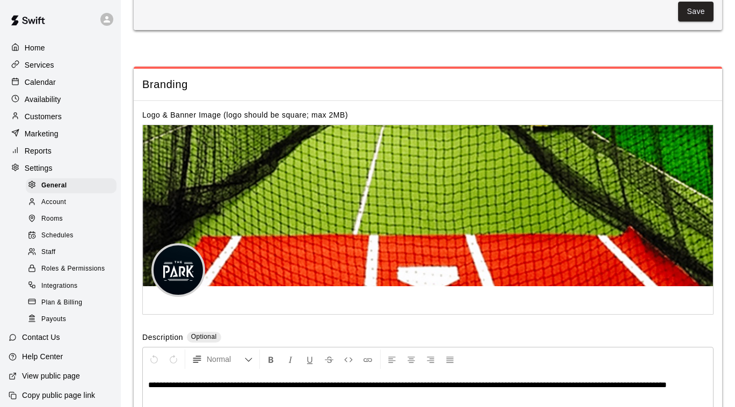
click at [52, 217] on span "Rooms" at bounding box center [51, 219] width 21 height 11
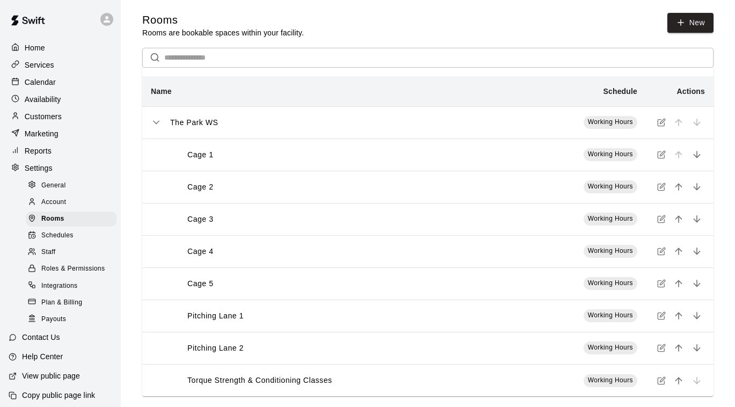
scroll to position [11, 0]
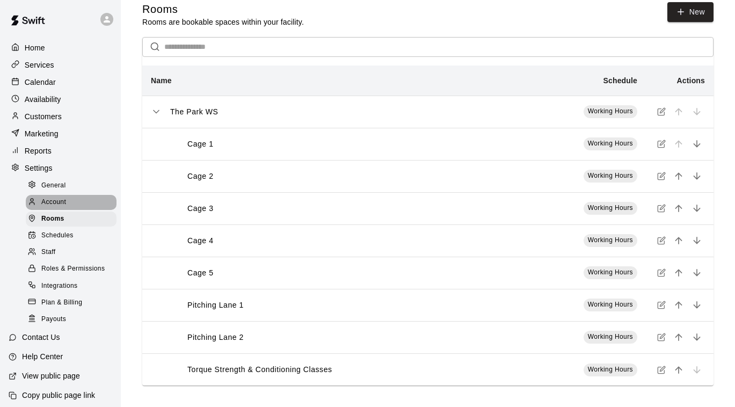
click at [54, 204] on span "Account" at bounding box center [53, 202] width 25 height 11
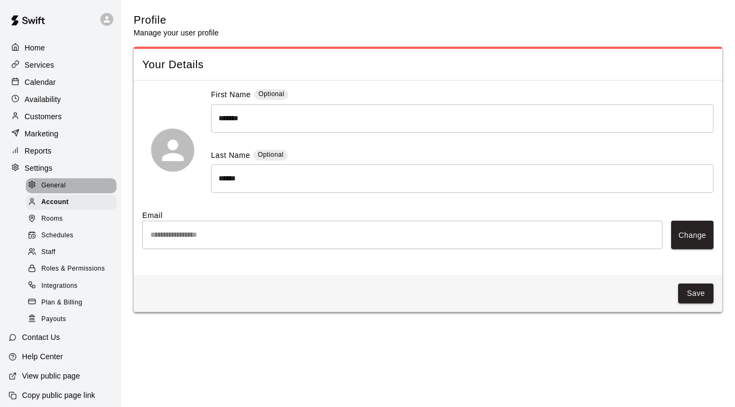
click at [53, 185] on span "General" at bounding box center [53, 185] width 25 height 11
select select "**"
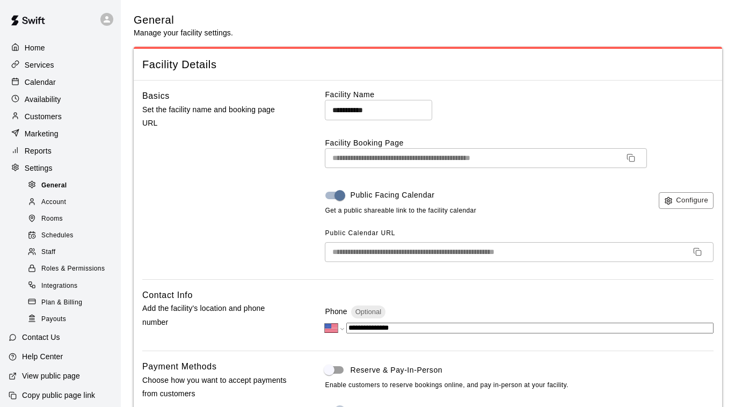
scroll to position [2150, 0]
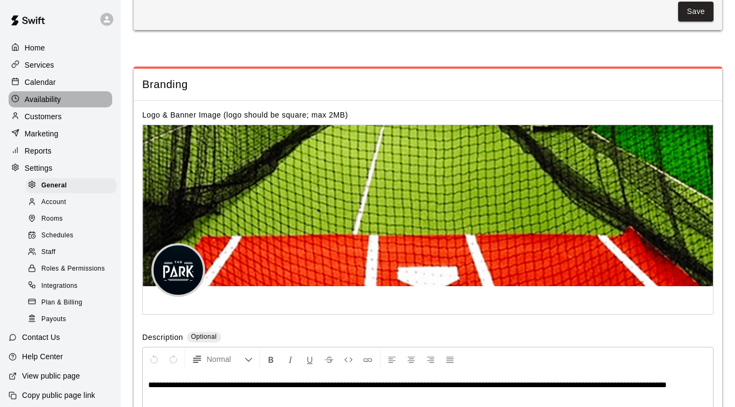
click at [41, 100] on p "Availability" at bounding box center [43, 99] width 36 height 11
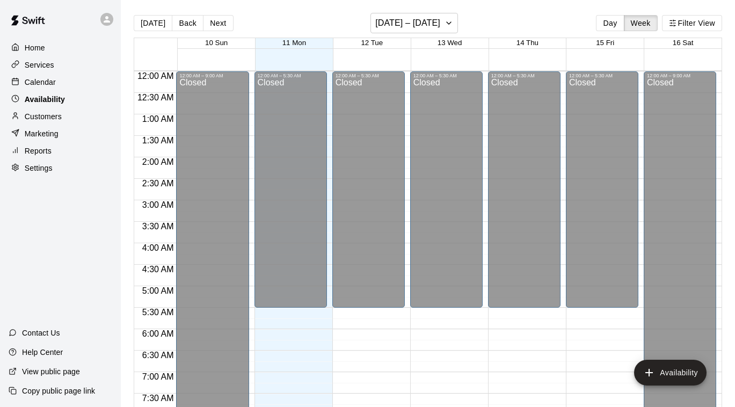
scroll to position [683, 0]
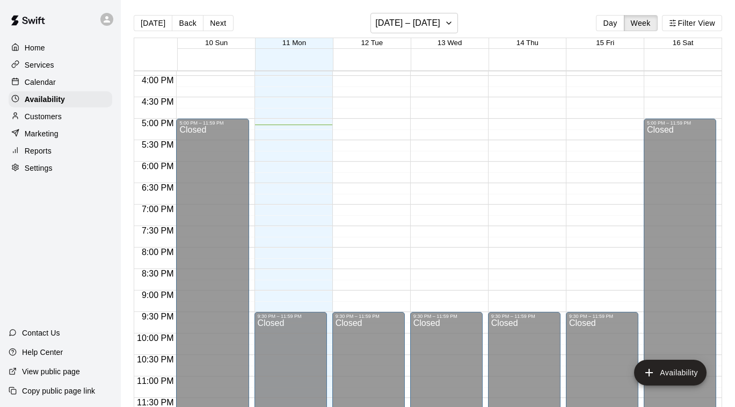
click at [36, 63] on p "Services" at bounding box center [40, 65] width 30 height 11
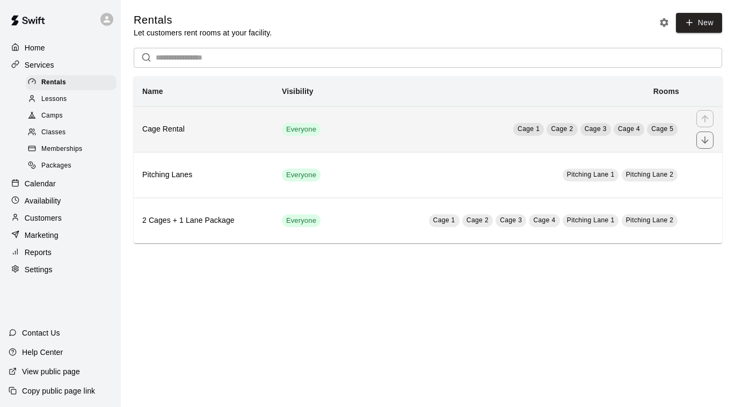
click at [432, 128] on td "Cage 1 Cage 2 Cage 3 Cage 4 Cage 5" at bounding box center [515, 129] width 343 height 46
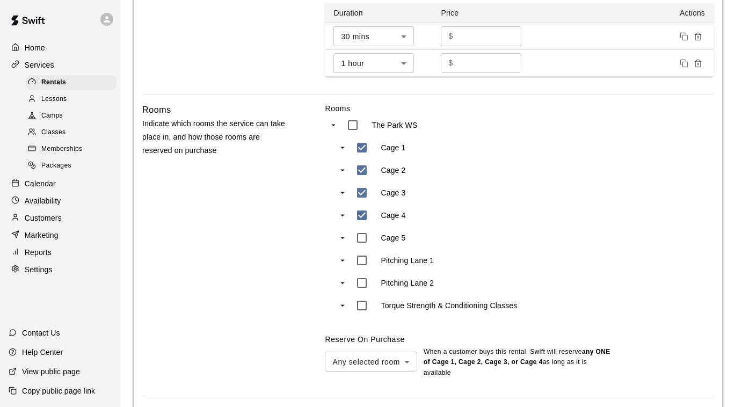
scroll to position [513, 0]
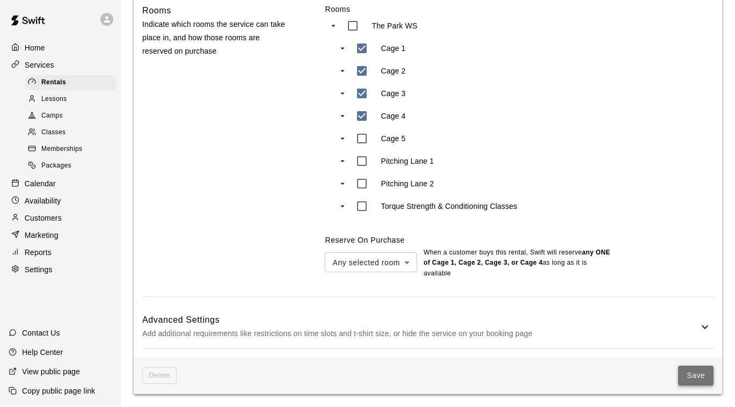
click at [709, 379] on button "Save" at bounding box center [695, 375] width 35 height 20
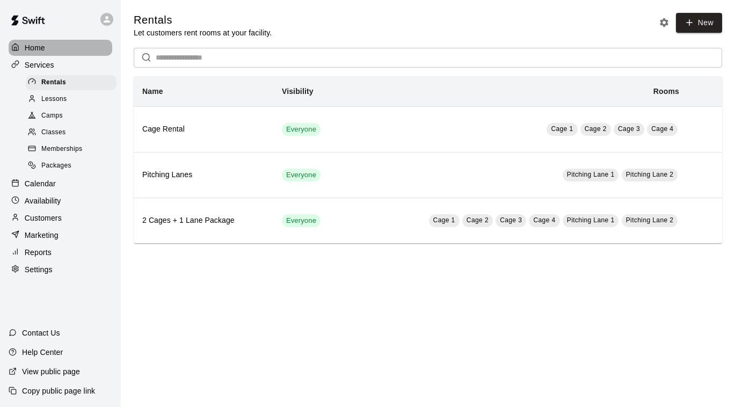
click at [31, 46] on p "Home" at bounding box center [35, 47] width 20 height 11
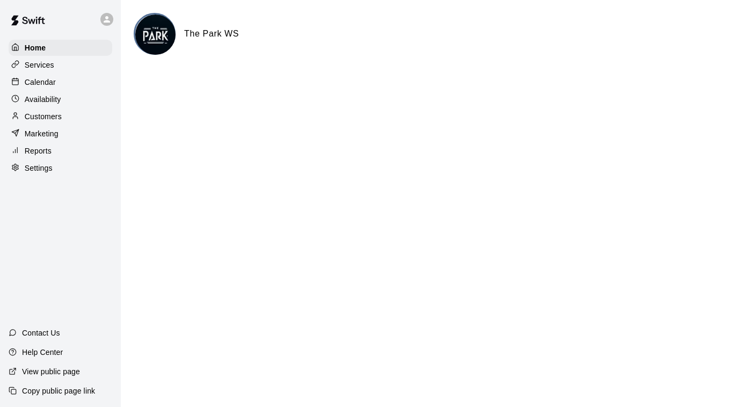
click at [41, 83] on p "Calendar" at bounding box center [40, 82] width 31 height 11
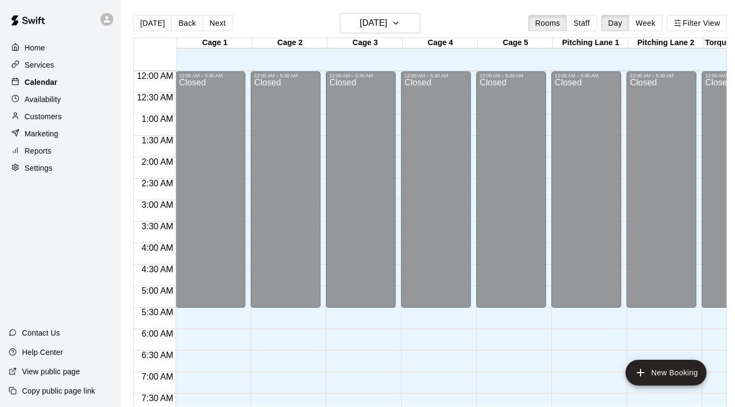
scroll to position [651, 0]
